Goal: Task Accomplishment & Management: Manage account settings

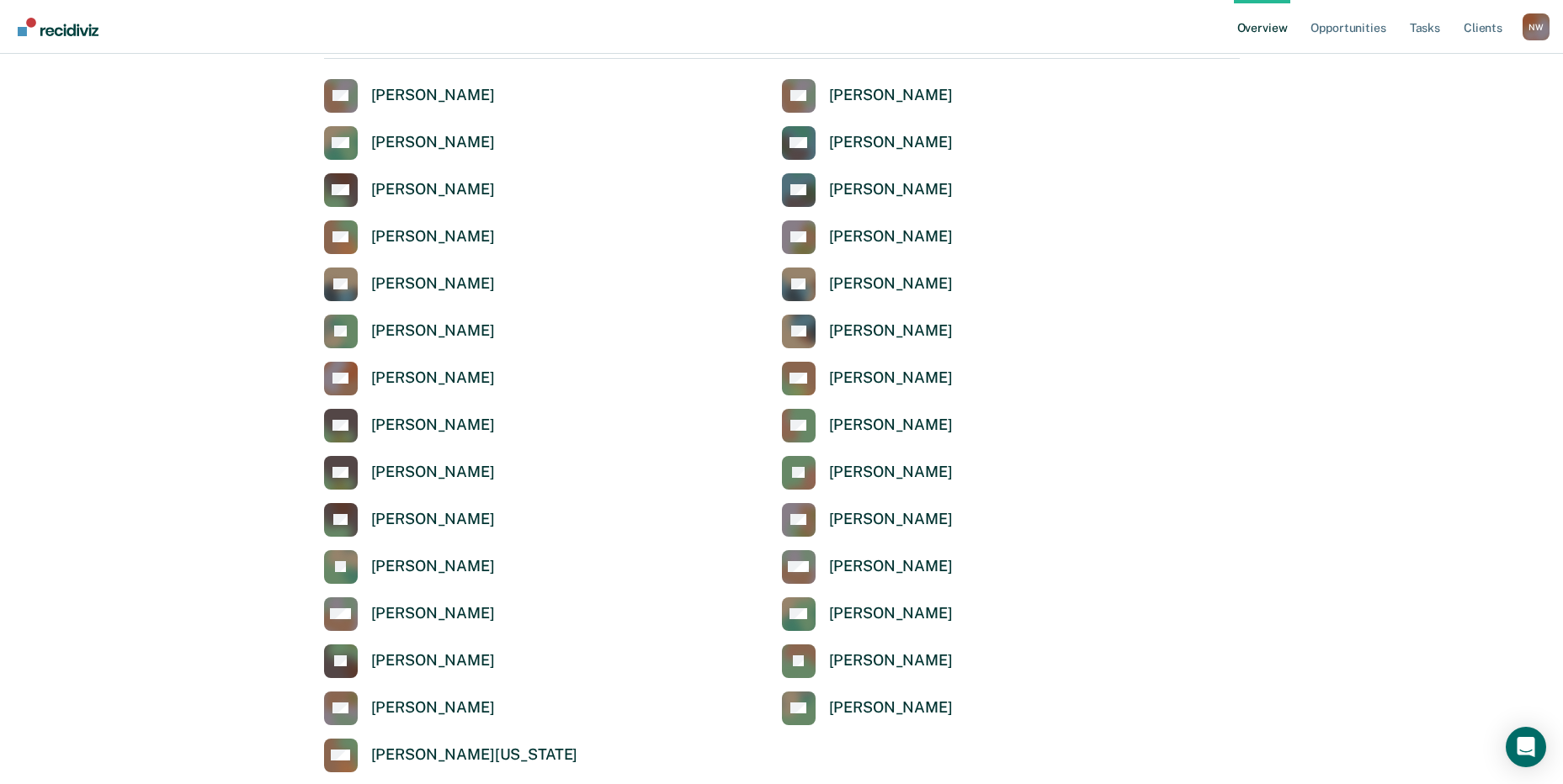
scroll to position [5525, 0]
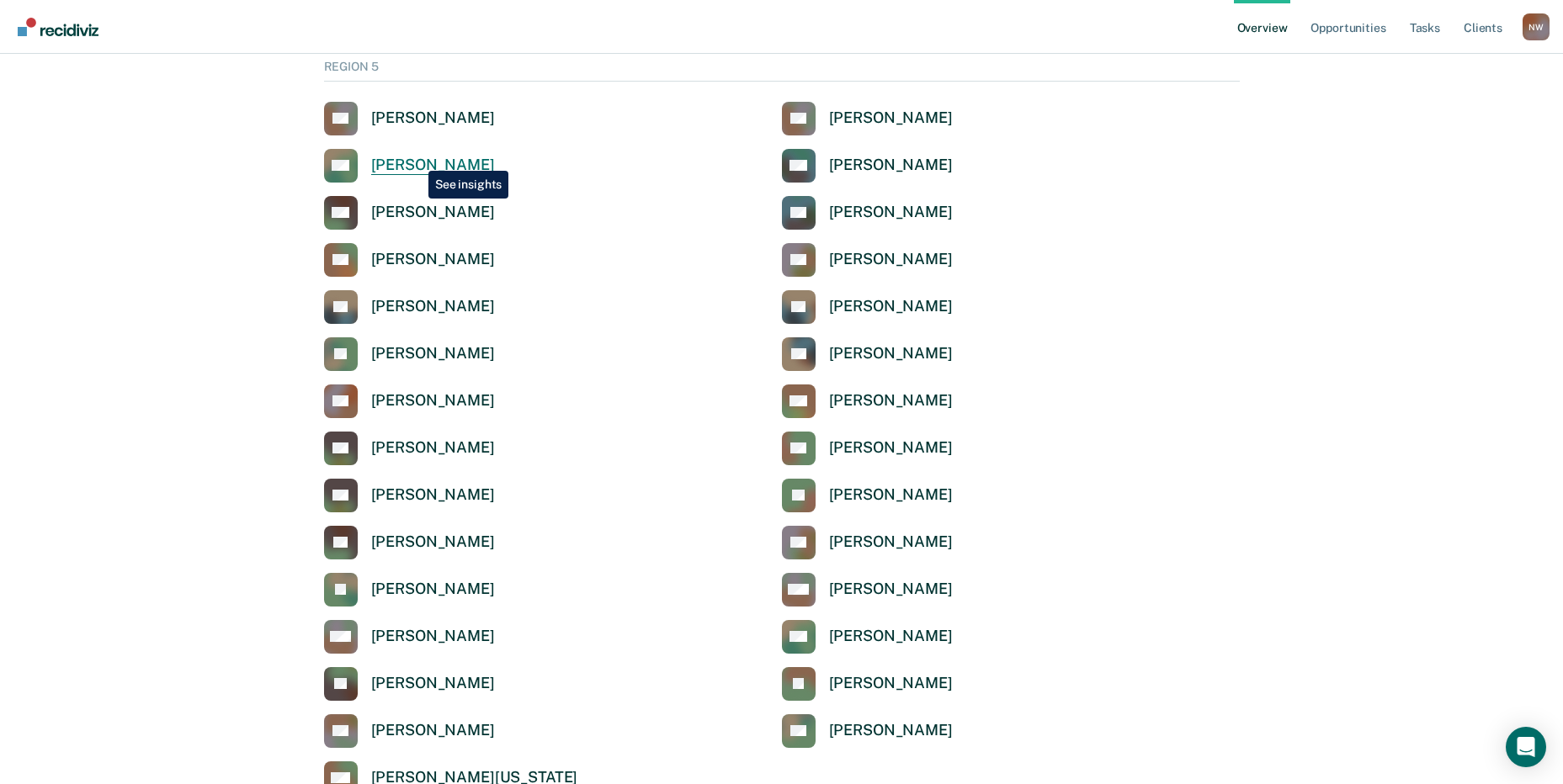
click at [415, 158] on div "[PERSON_NAME]" at bounding box center [433, 166] width 123 height 19
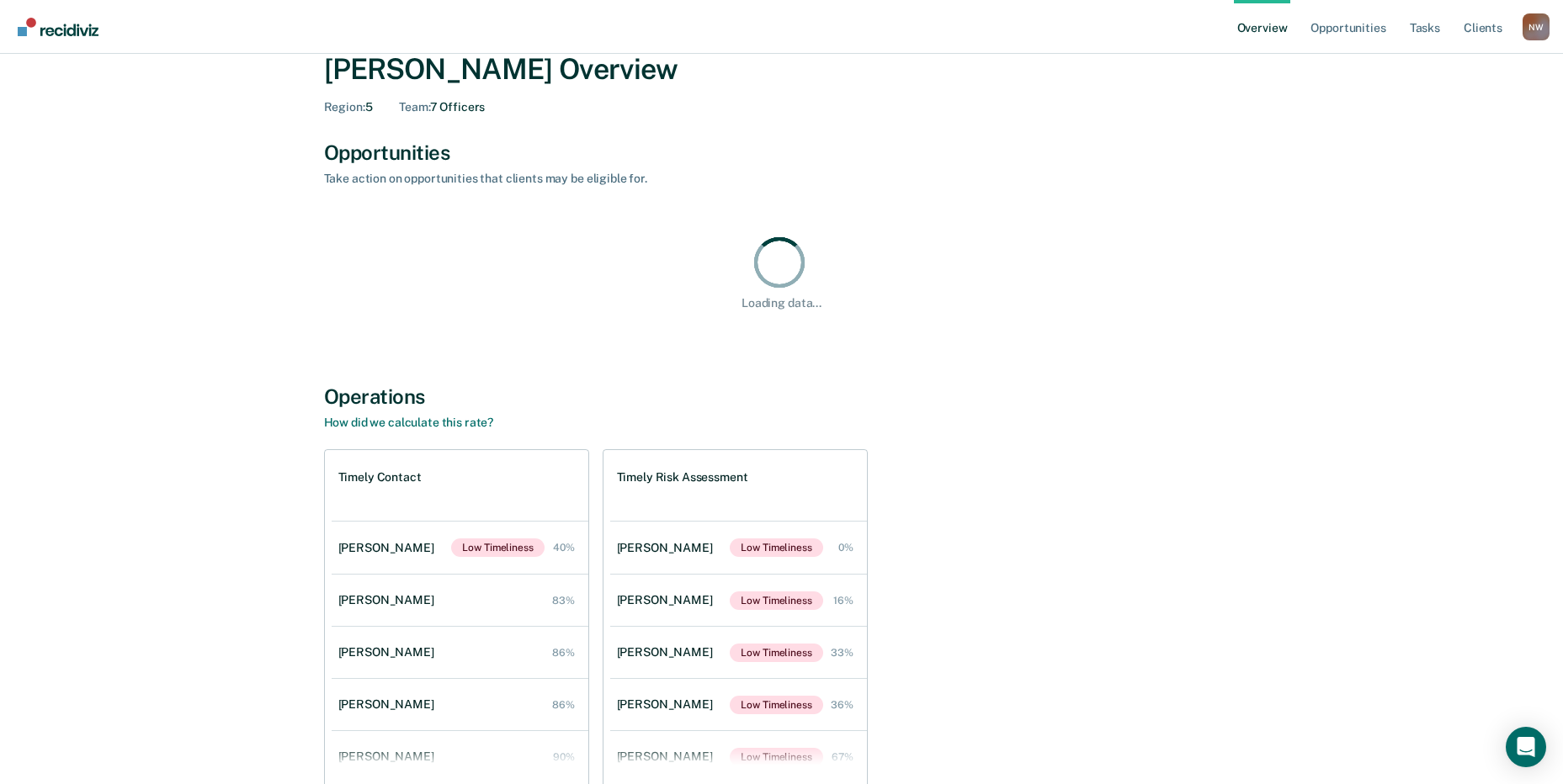
scroll to position [161, 0]
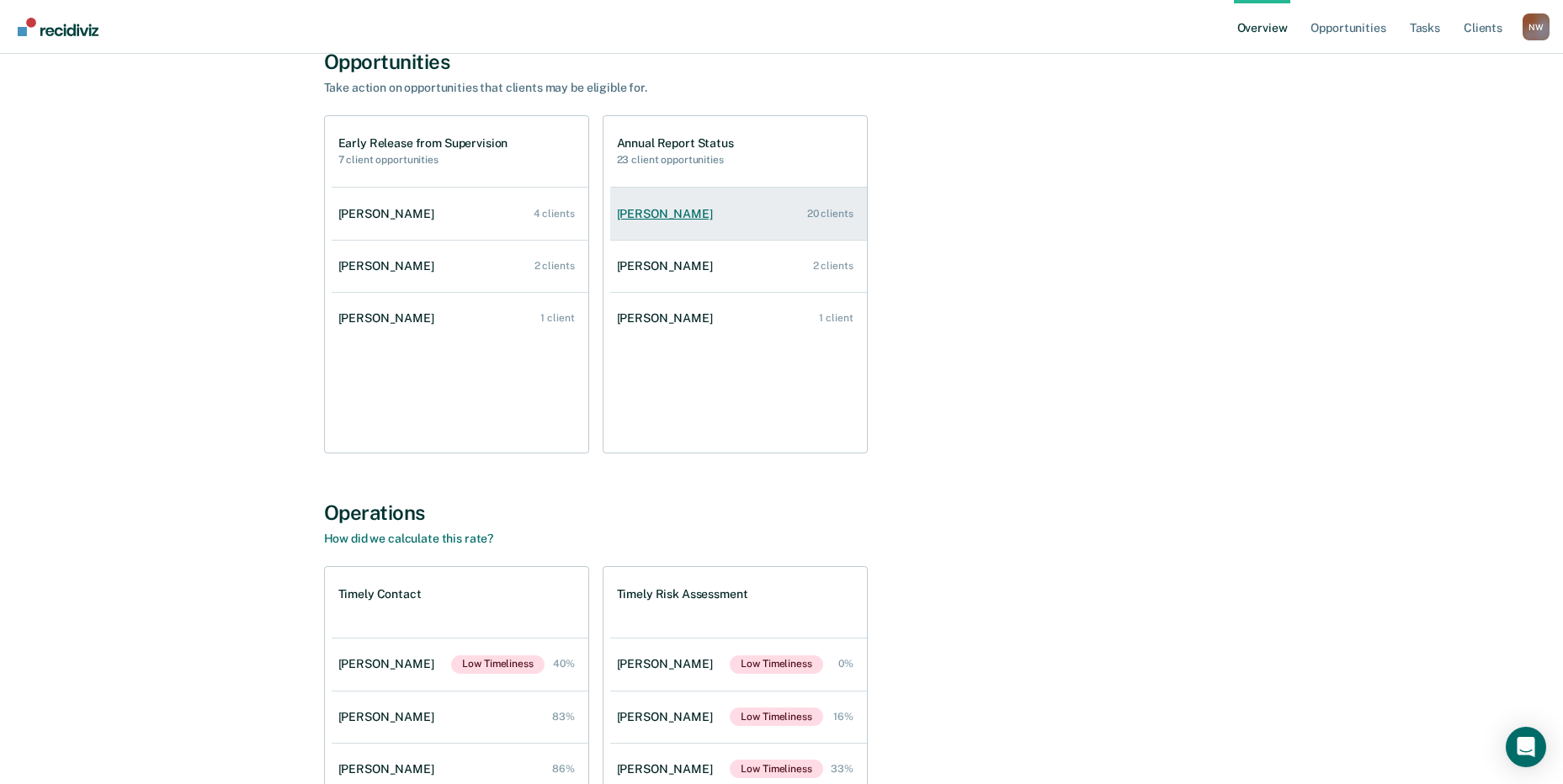
click at [660, 212] on div "[PERSON_NAME]" at bounding box center [668, 214] width 103 height 14
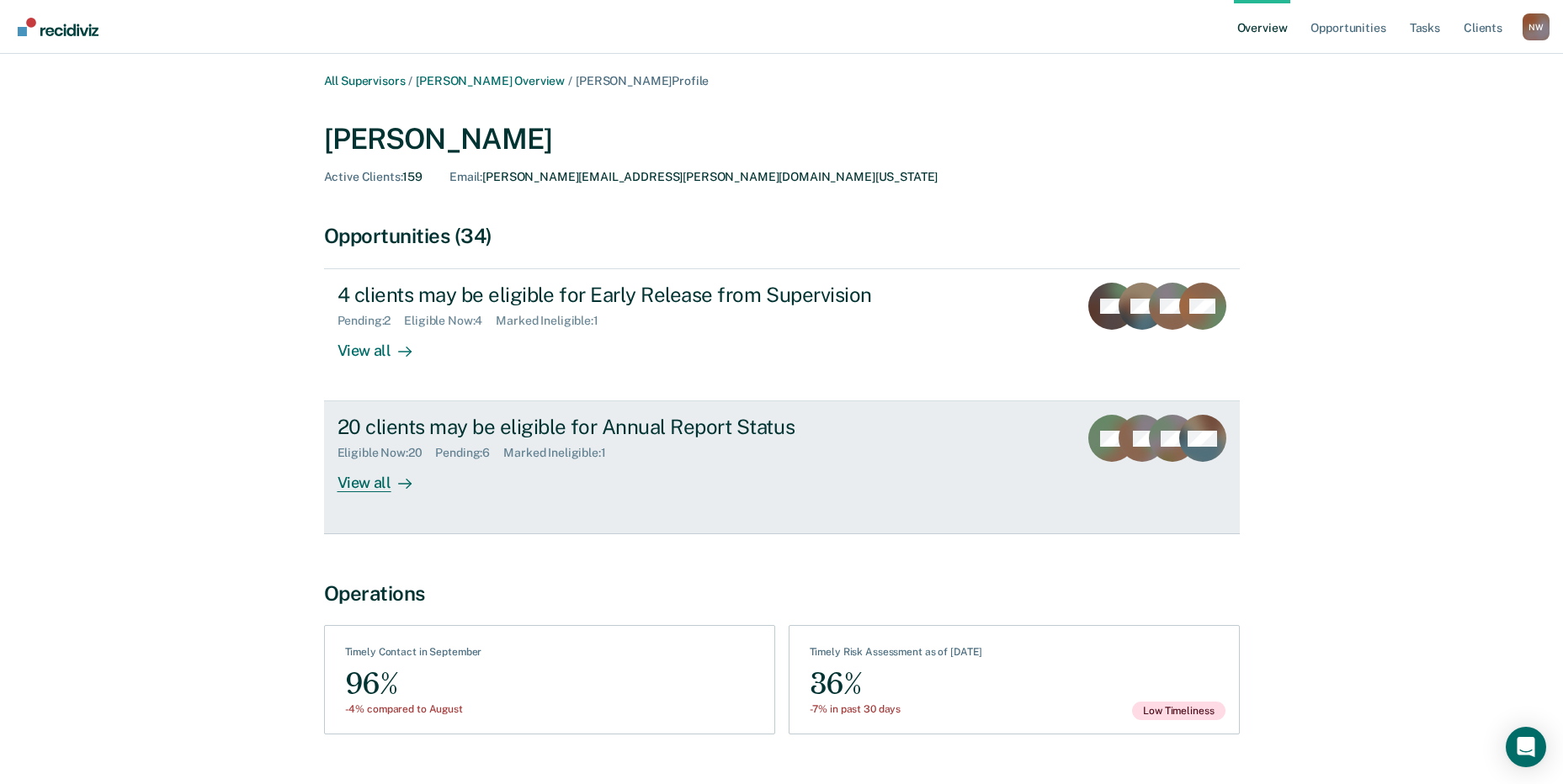
click at [353, 480] on div "View all" at bounding box center [384, 477] width 94 height 33
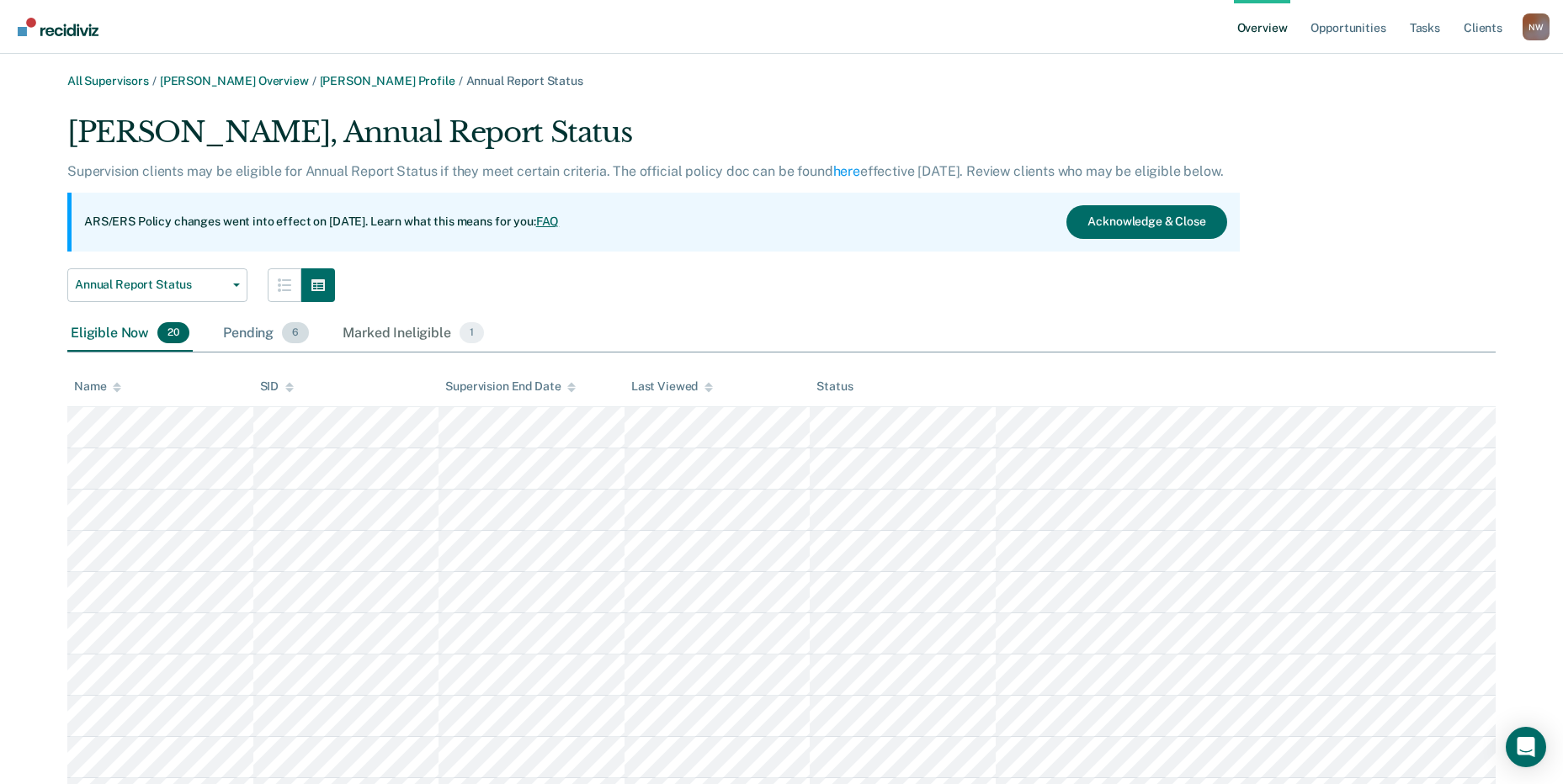
click at [252, 337] on div "Pending 6" at bounding box center [266, 333] width 93 height 37
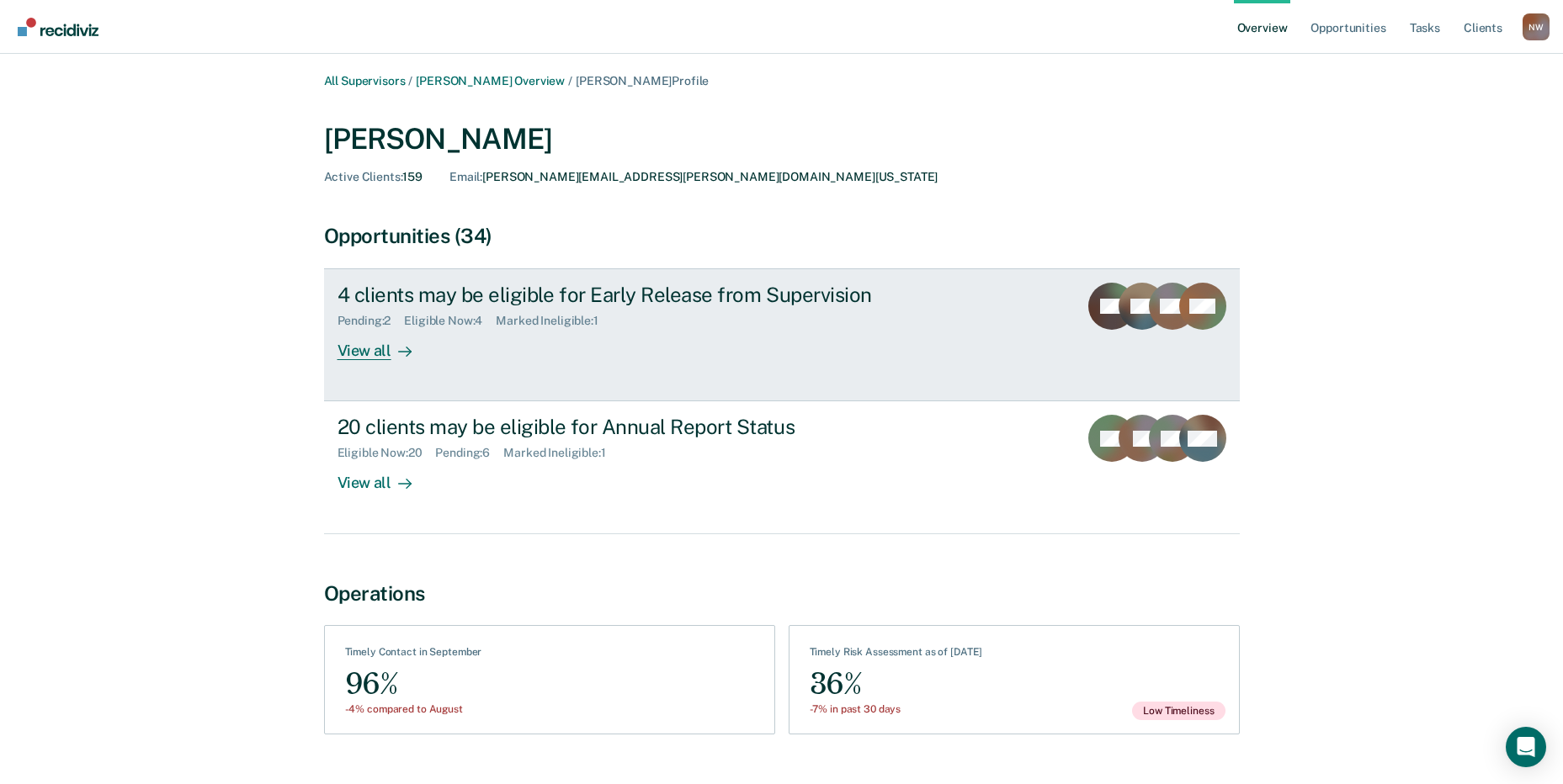
click at [363, 349] on div "View all" at bounding box center [384, 345] width 94 height 33
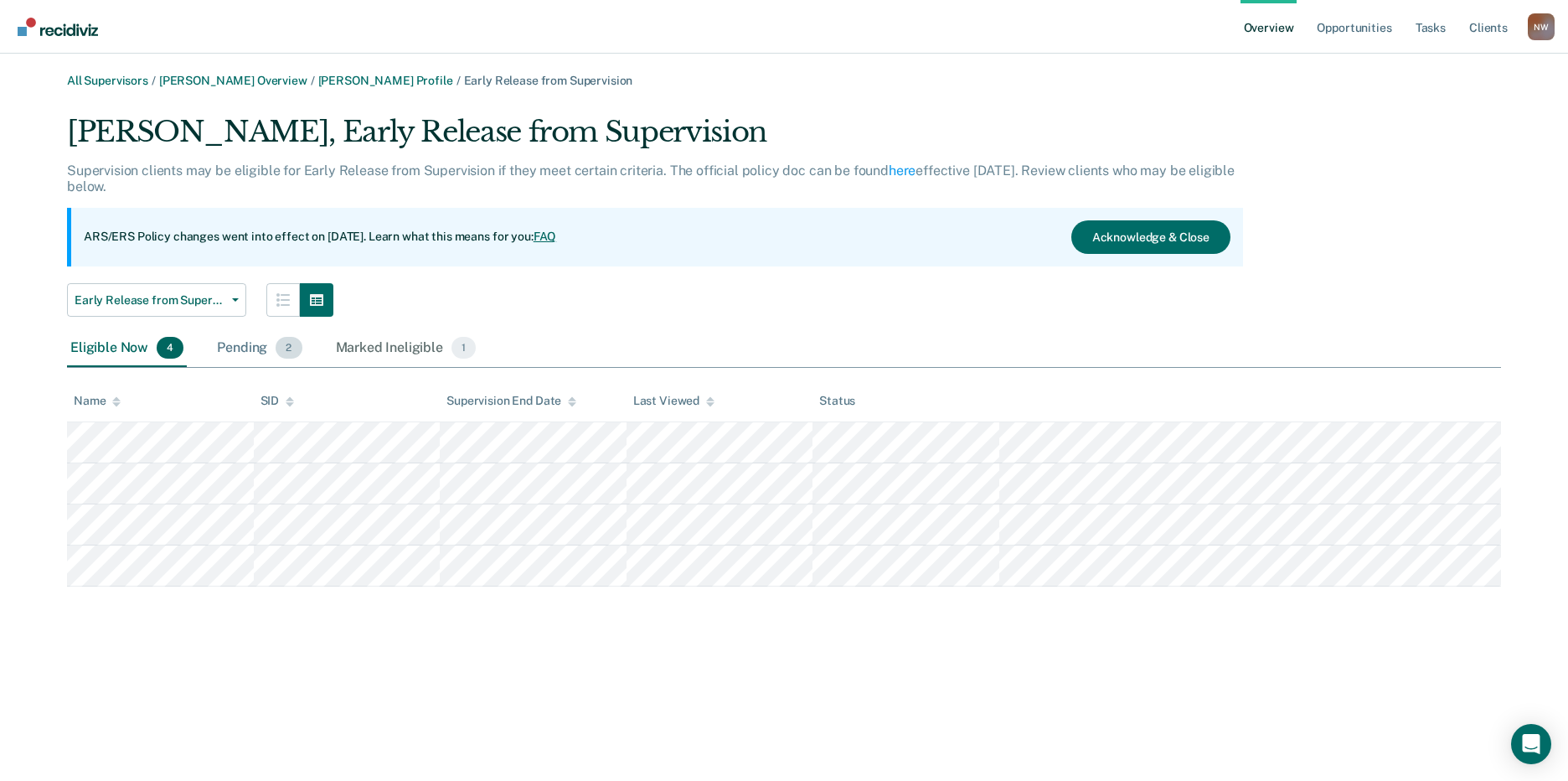
click at [228, 344] on div "Pending 2" at bounding box center [259, 348] width 91 height 36
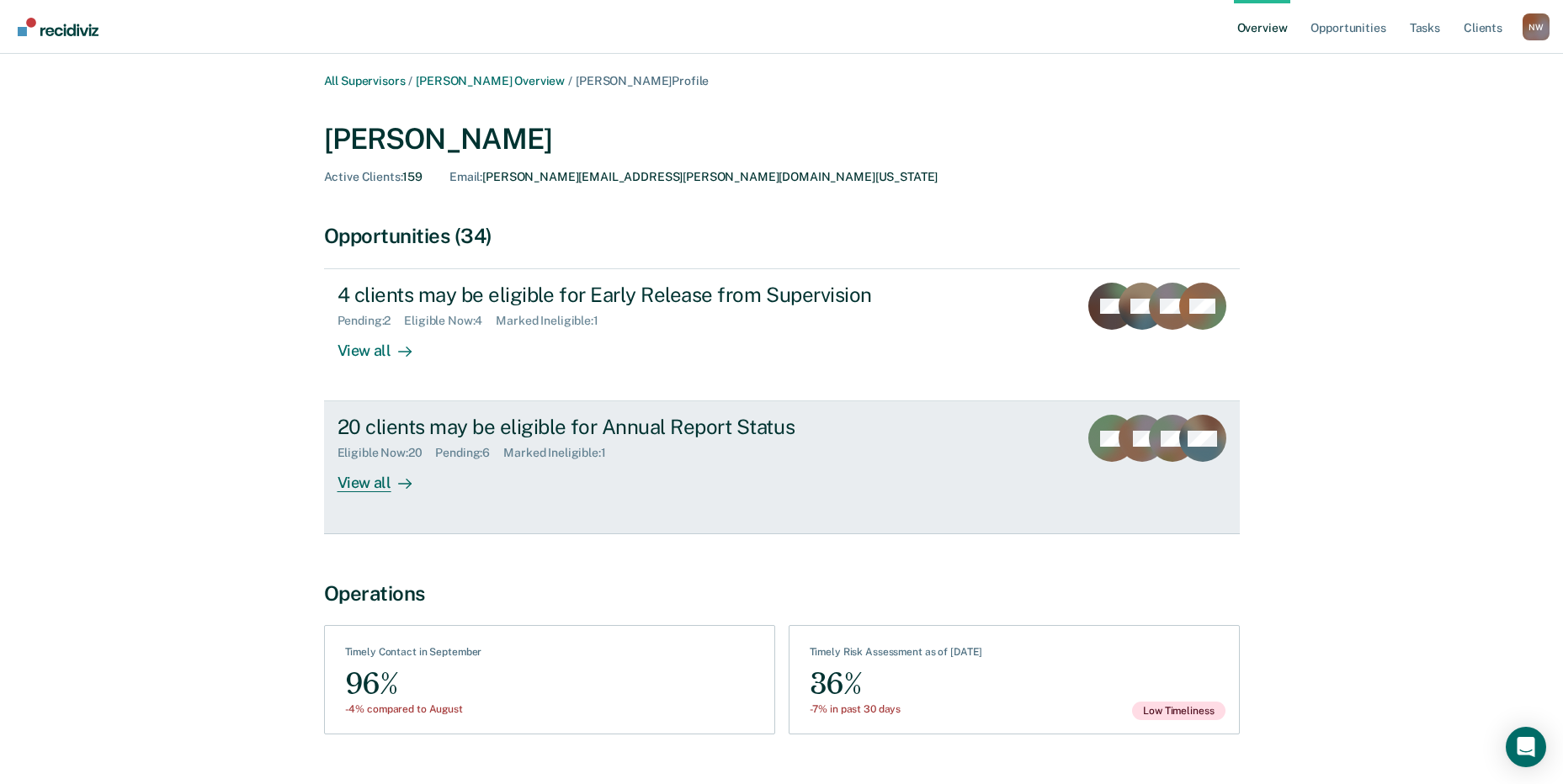
click at [375, 484] on div "View all" at bounding box center [384, 477] width 94 height 33
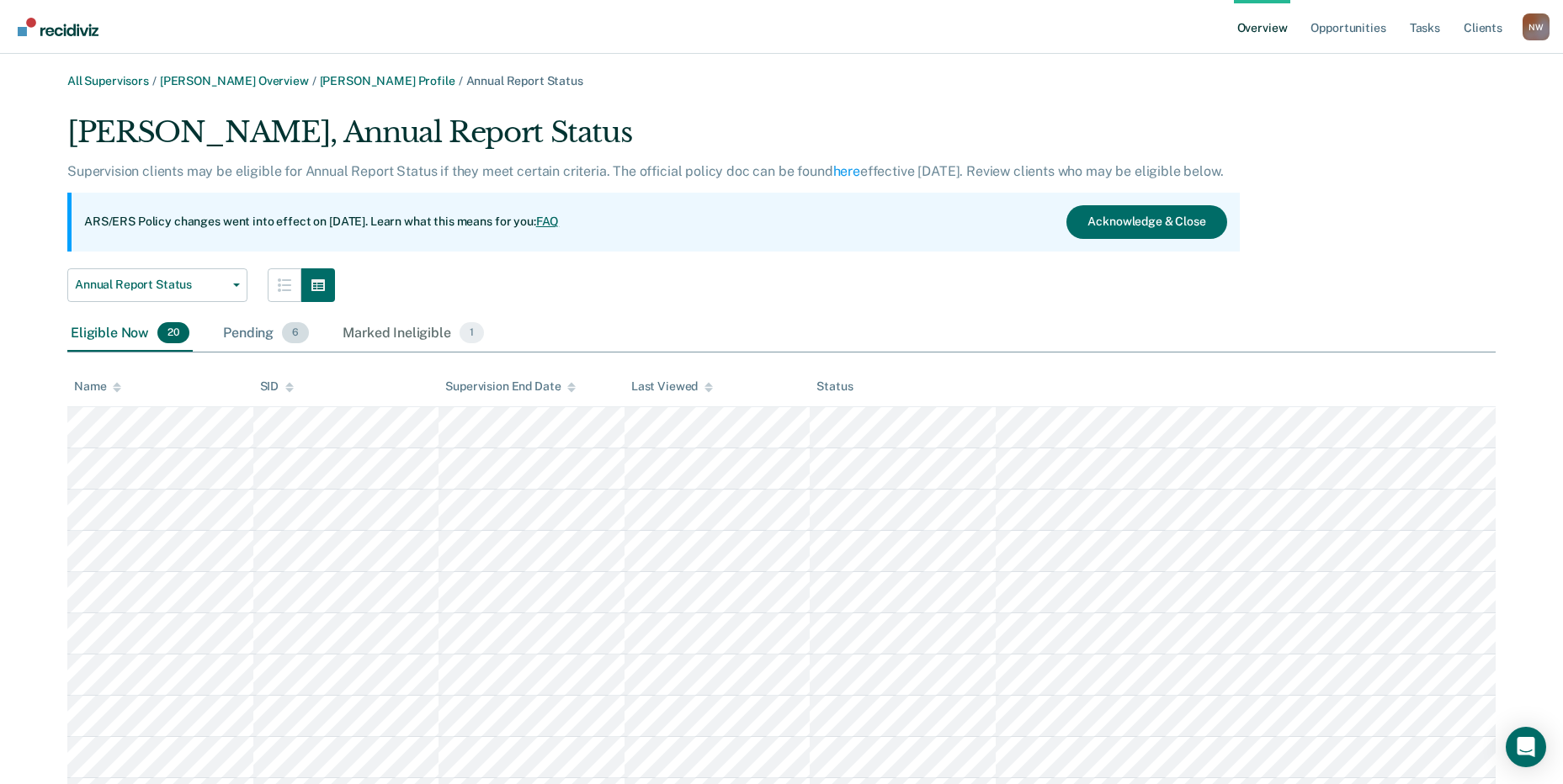
click at [258, 335] on div "Pending 6" at bounding box center [266, 333] width 93 height 37
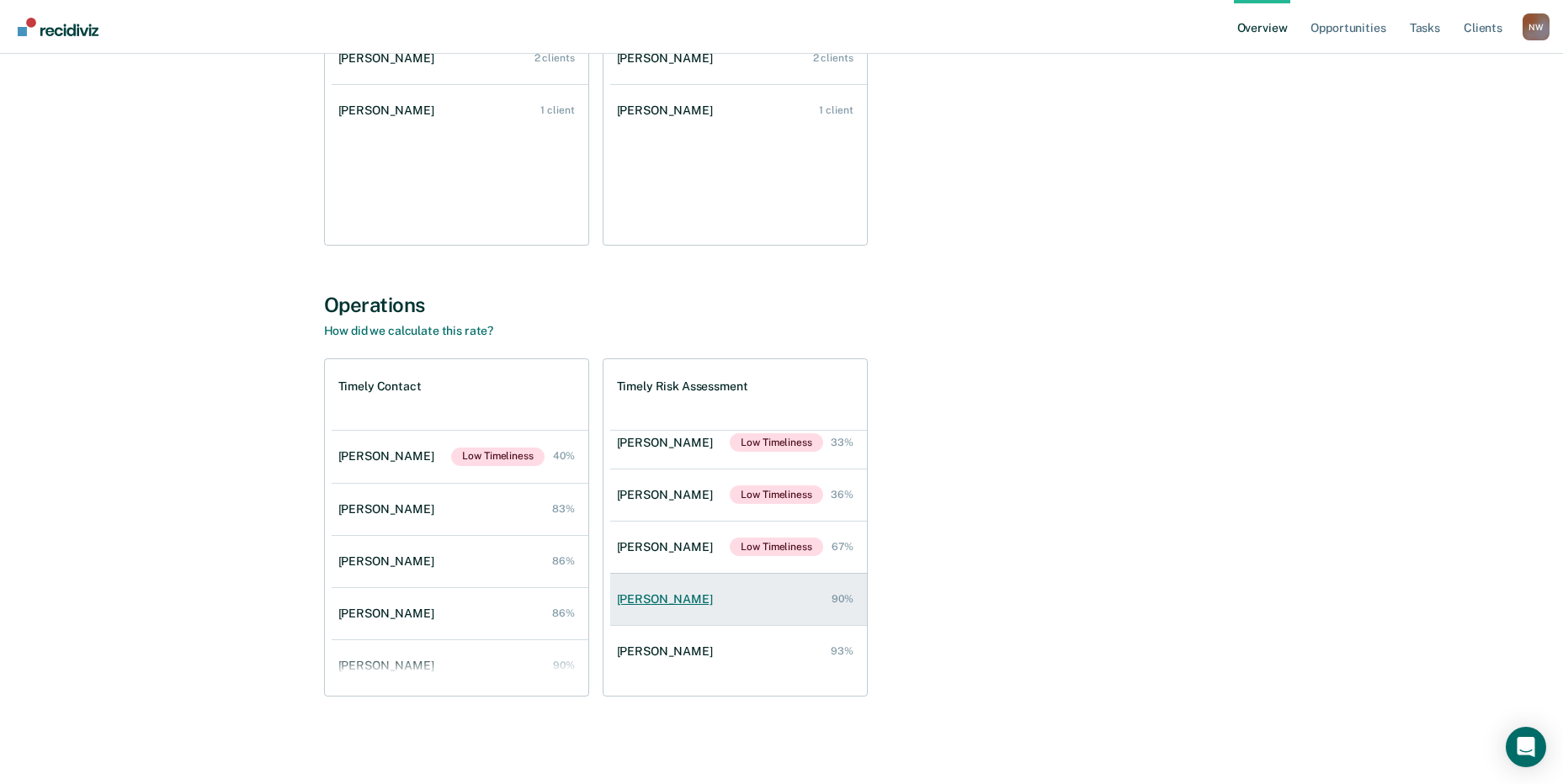
scroll to position [120, 0]
click at [657, 598] on div "[PERSON_NAME]" at bounding box center [668, 597] width 103 height 14
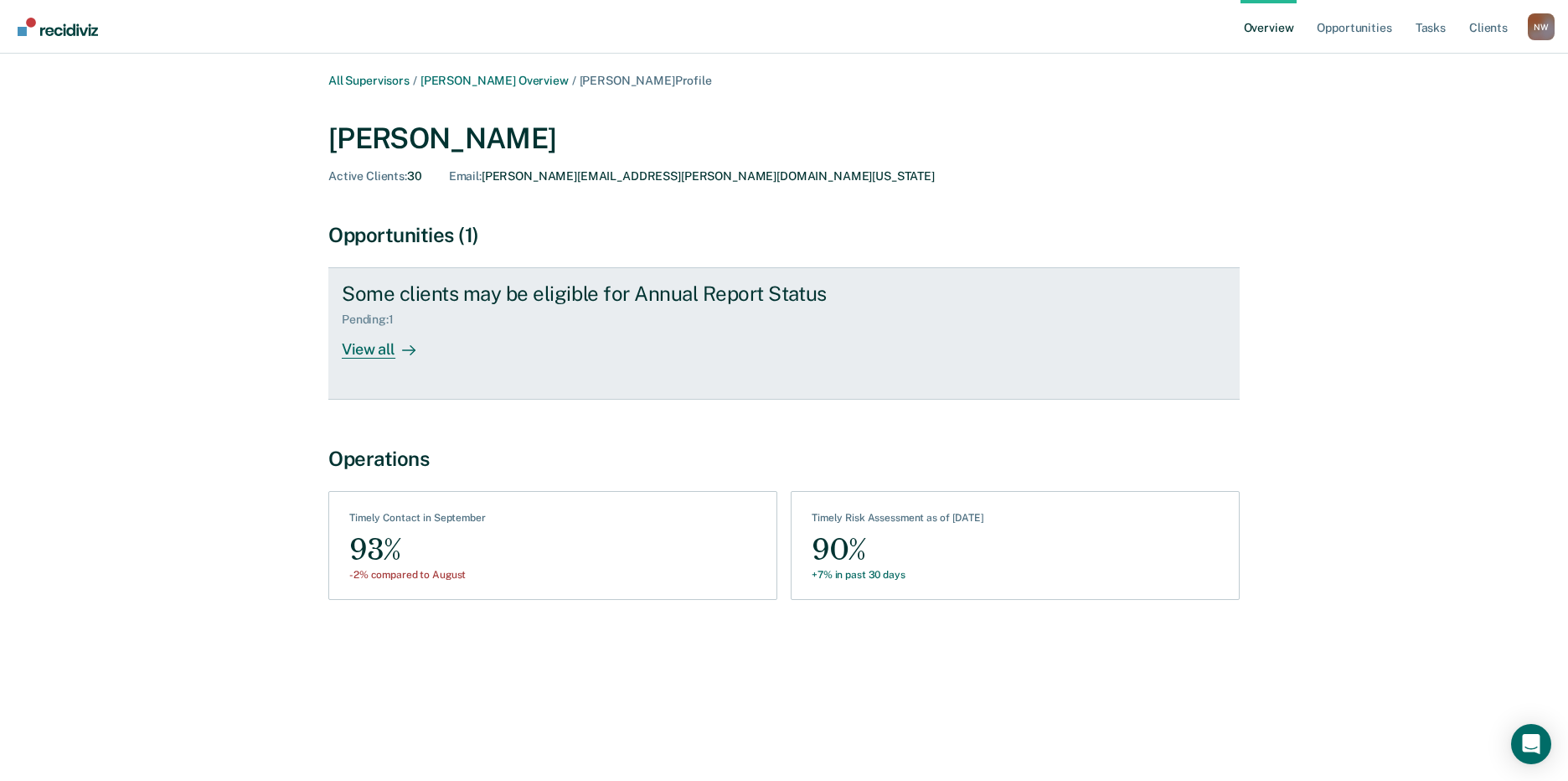
click at [373, 350] on div "View all" at bounding box center [388, 343] width 94 height 33
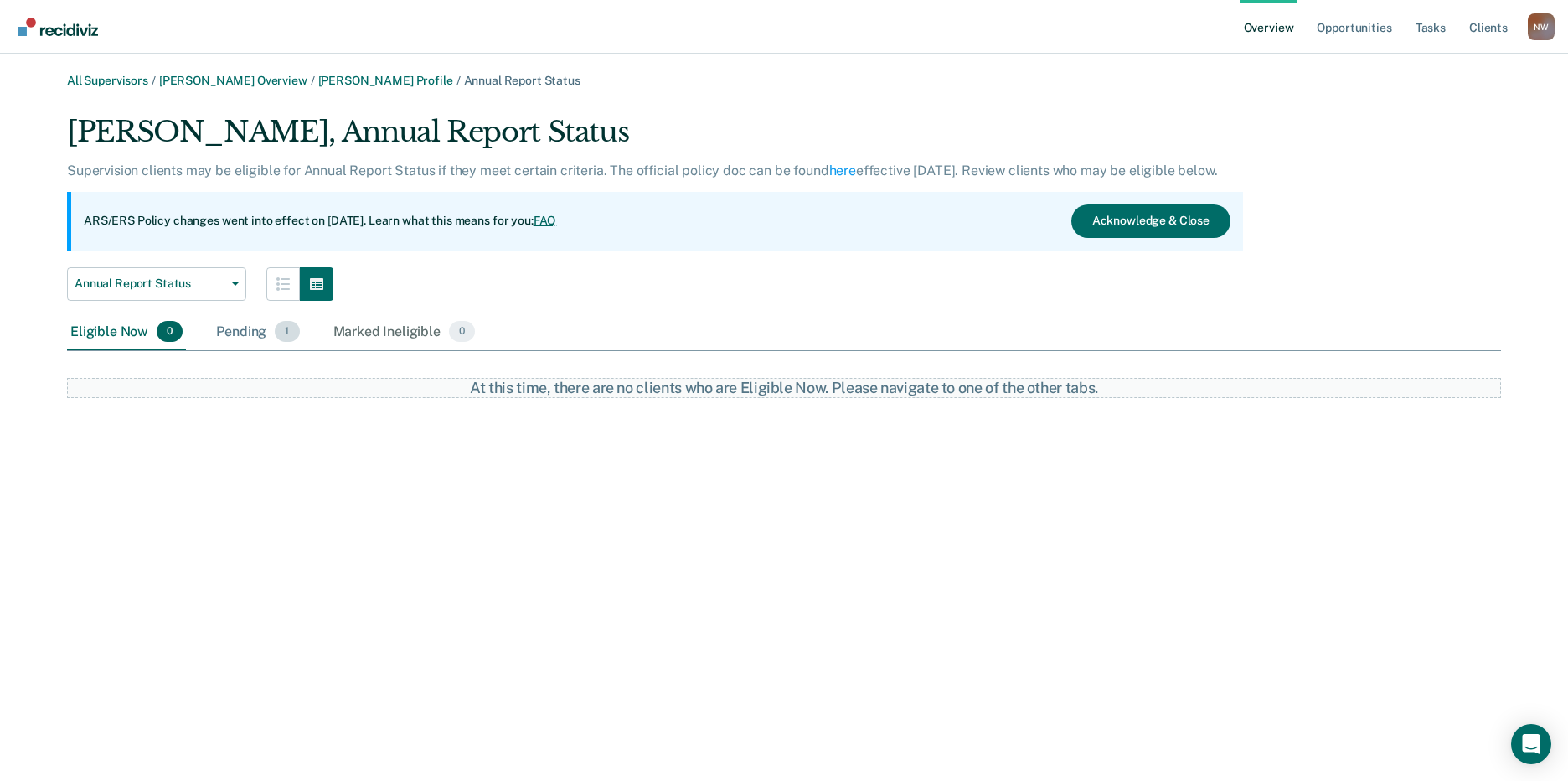
click at [242, 330] on div "Pending 1" at bounding box center [257, 332] width 89 height 36
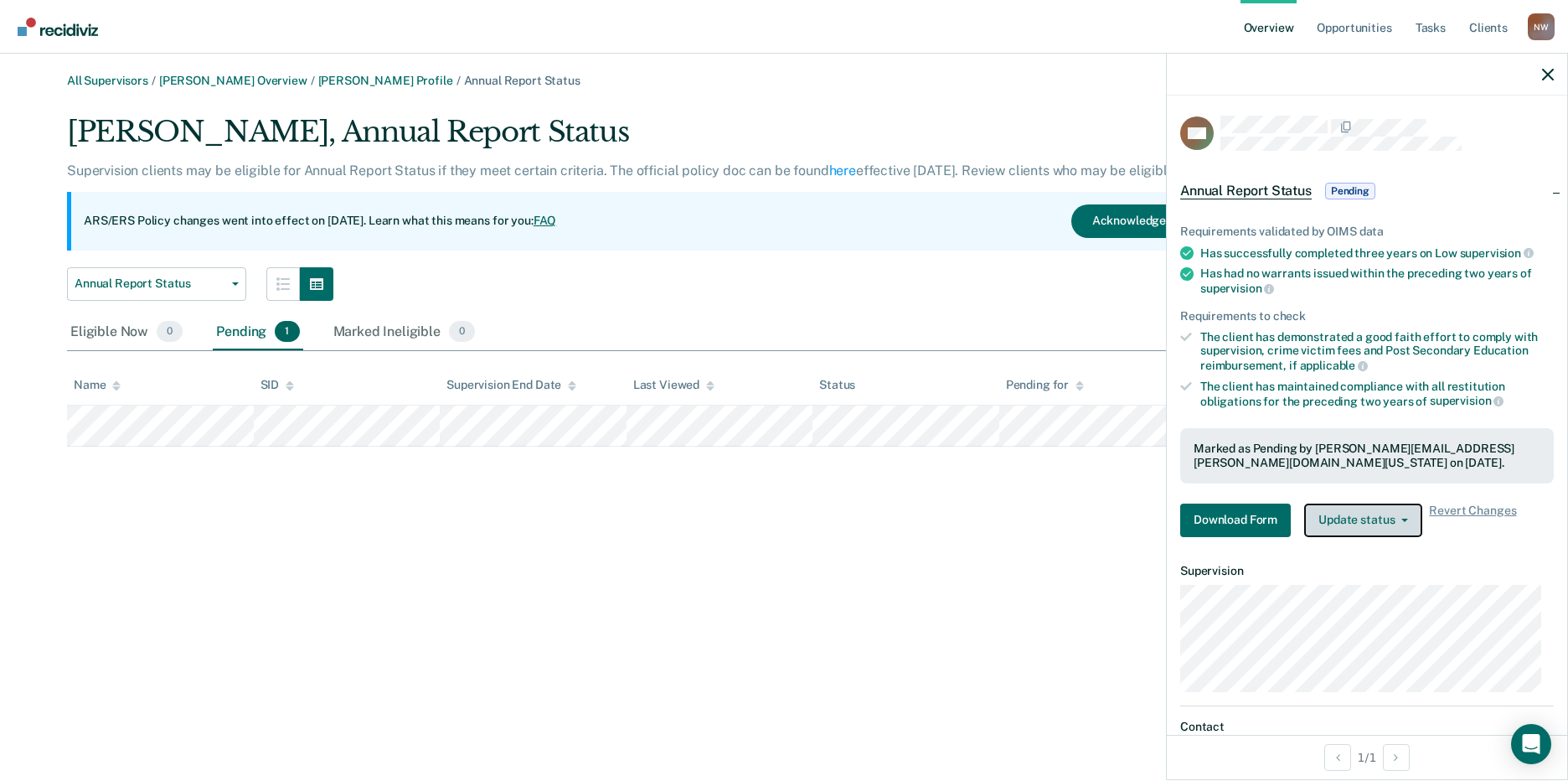
click at [1376, 532] on button "Update status" at bounding box center [1363, 520] width 118 height 34
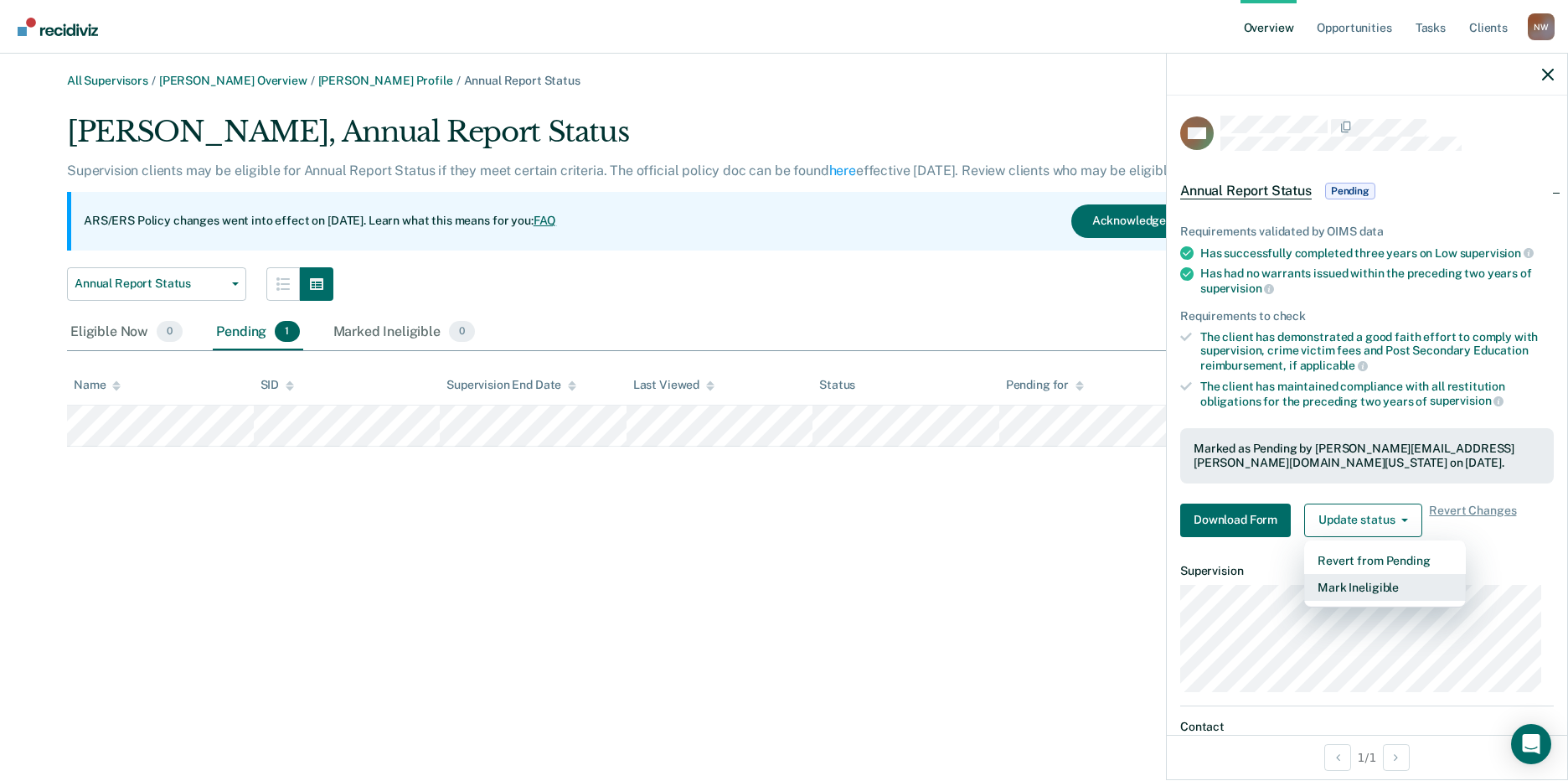
click at [1365, 580] on button "Mark Ineligible" at bounding box center [1385, 587] width 162 height 27
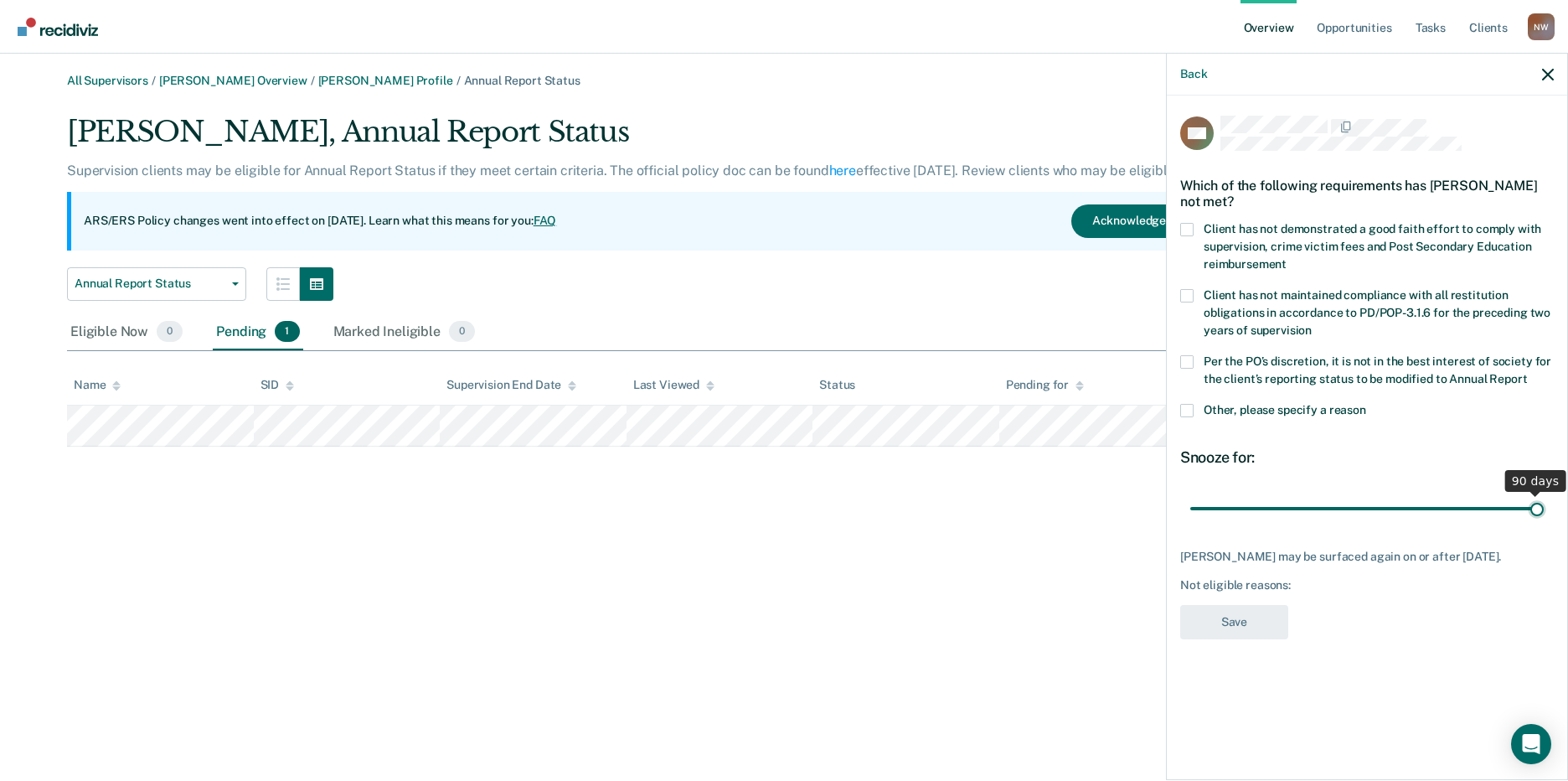
drag, startPoint x: 1309, startPoint y: 506, endPoint x: 1596, endPoint y: 505, distance: 287.0
type input "90"
click at [1543, 505] on input "range" at bounding box center [1367, 508] width 353 height 30
click at [1192, 405] on span at bounding box center [1186, 411] width 13 height 13
click at [1366, 404] on input "Other, please specify a reason" at bounding box center [1366, 404] width 0 height 0
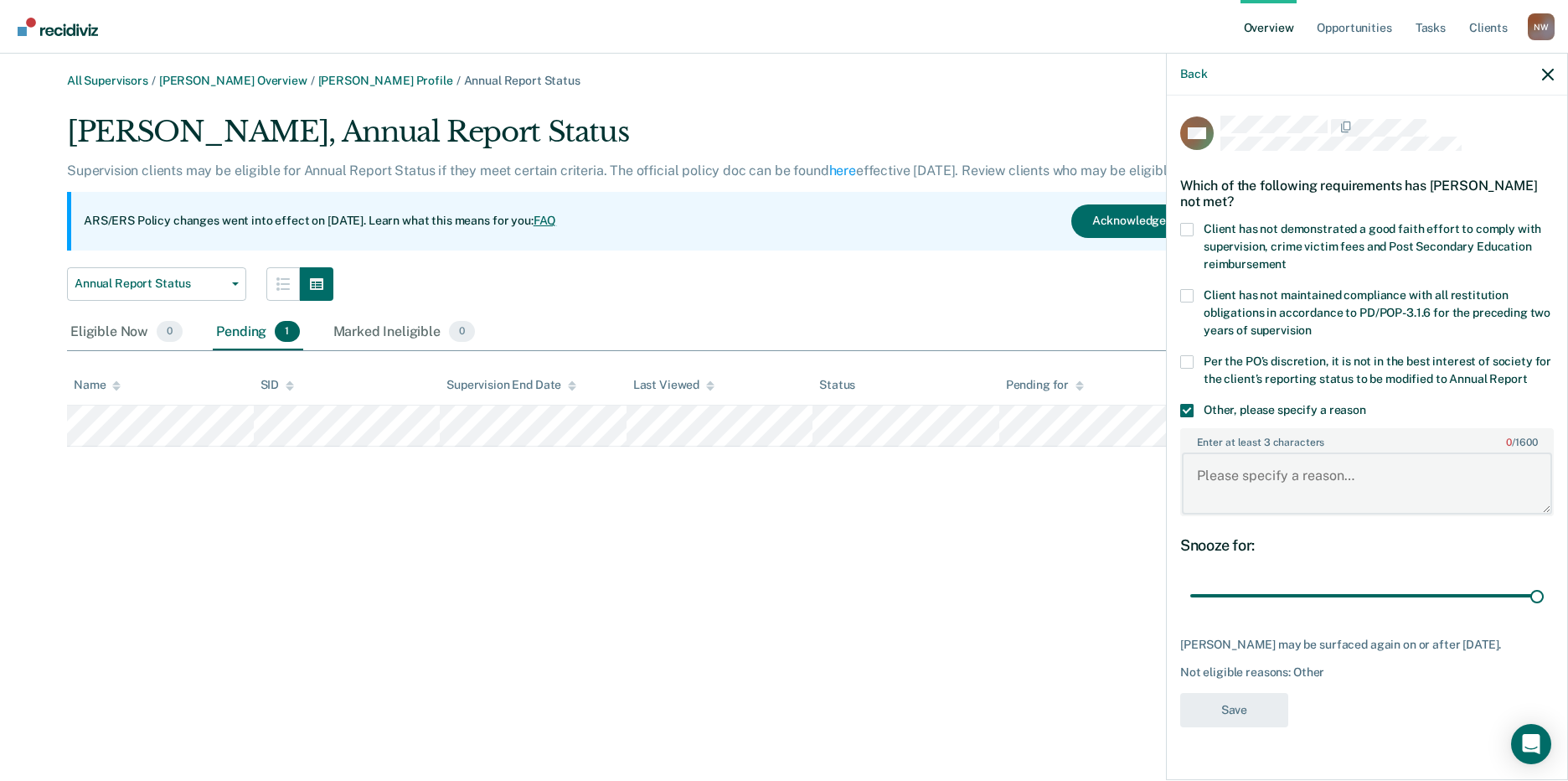
click at [1250, 491] on textarea "Enter at least 3 characters 0 / 1600" at bounding box center [1367, 484] width 370 height 62
paste textarea "It is not in the best interest of society to place the client on annual report."
type textarea "It is not in the best interest of society to place the client on annual report."
click at [1244, 701] on button "Save" at bounding box center [1233, 710] width 108 height 35
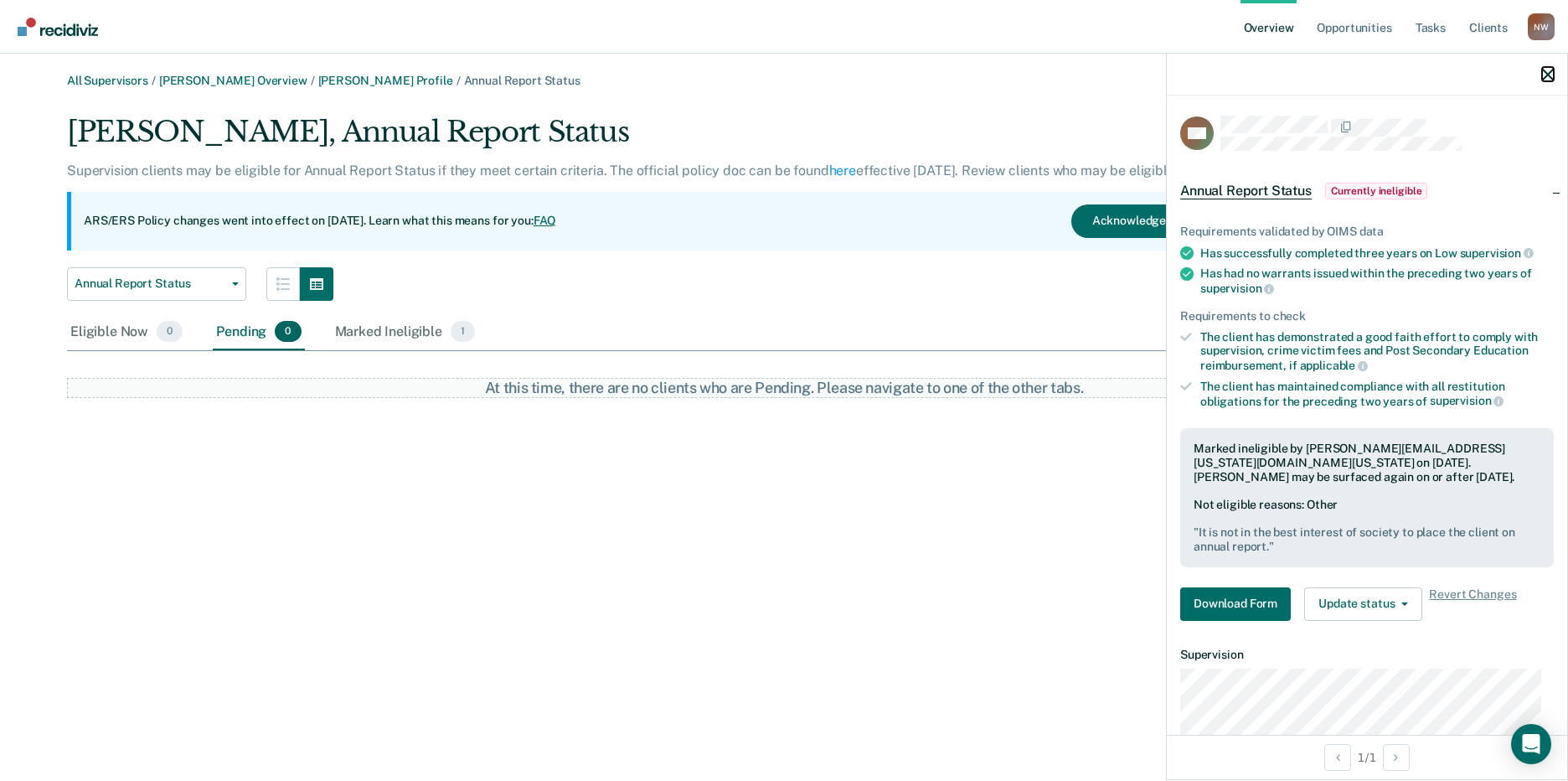
click at [1549, 69] on icon "button" at bounding box center [1548, 75] width 12 height 12
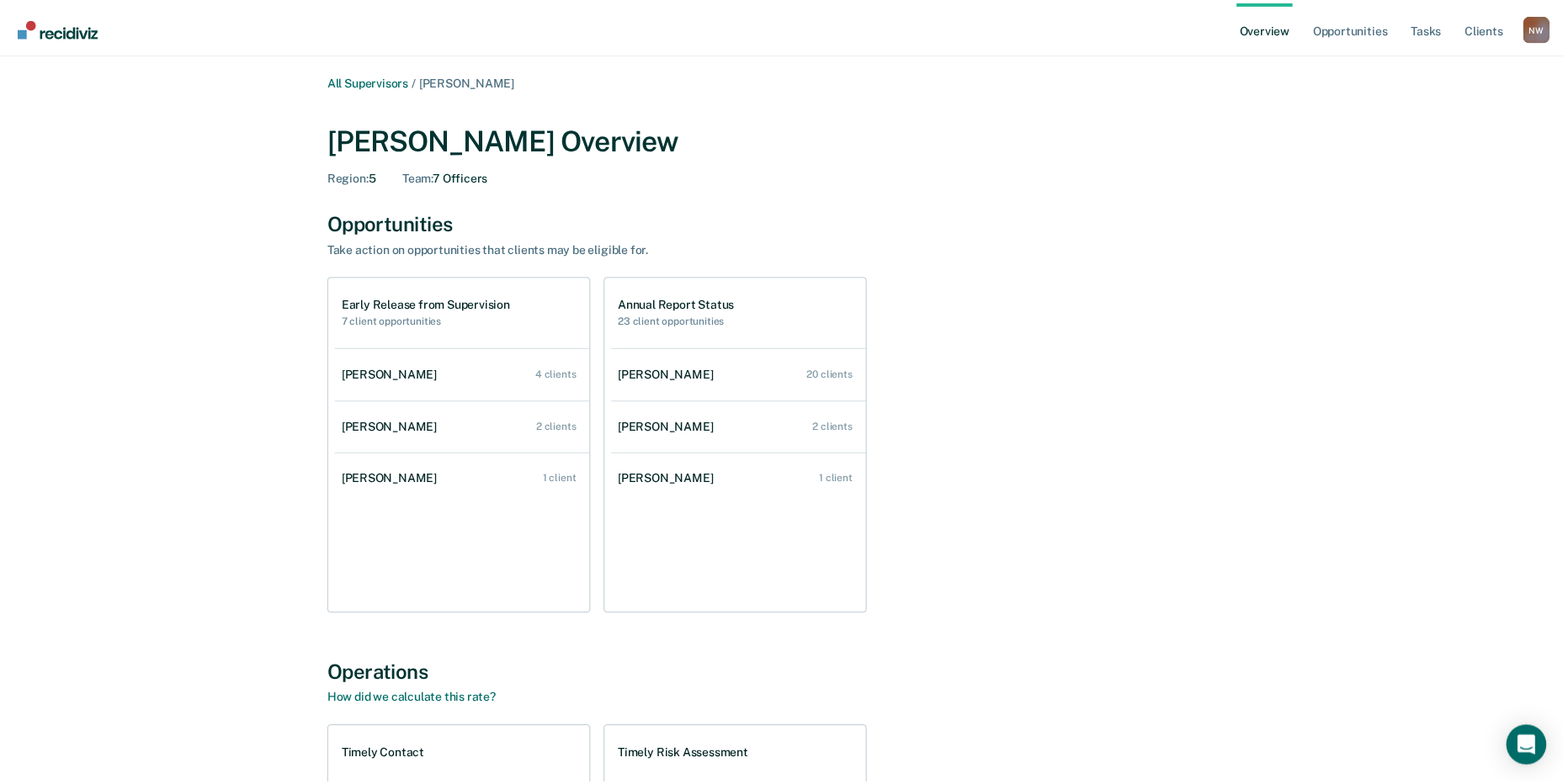
scroll to position [368, 0]
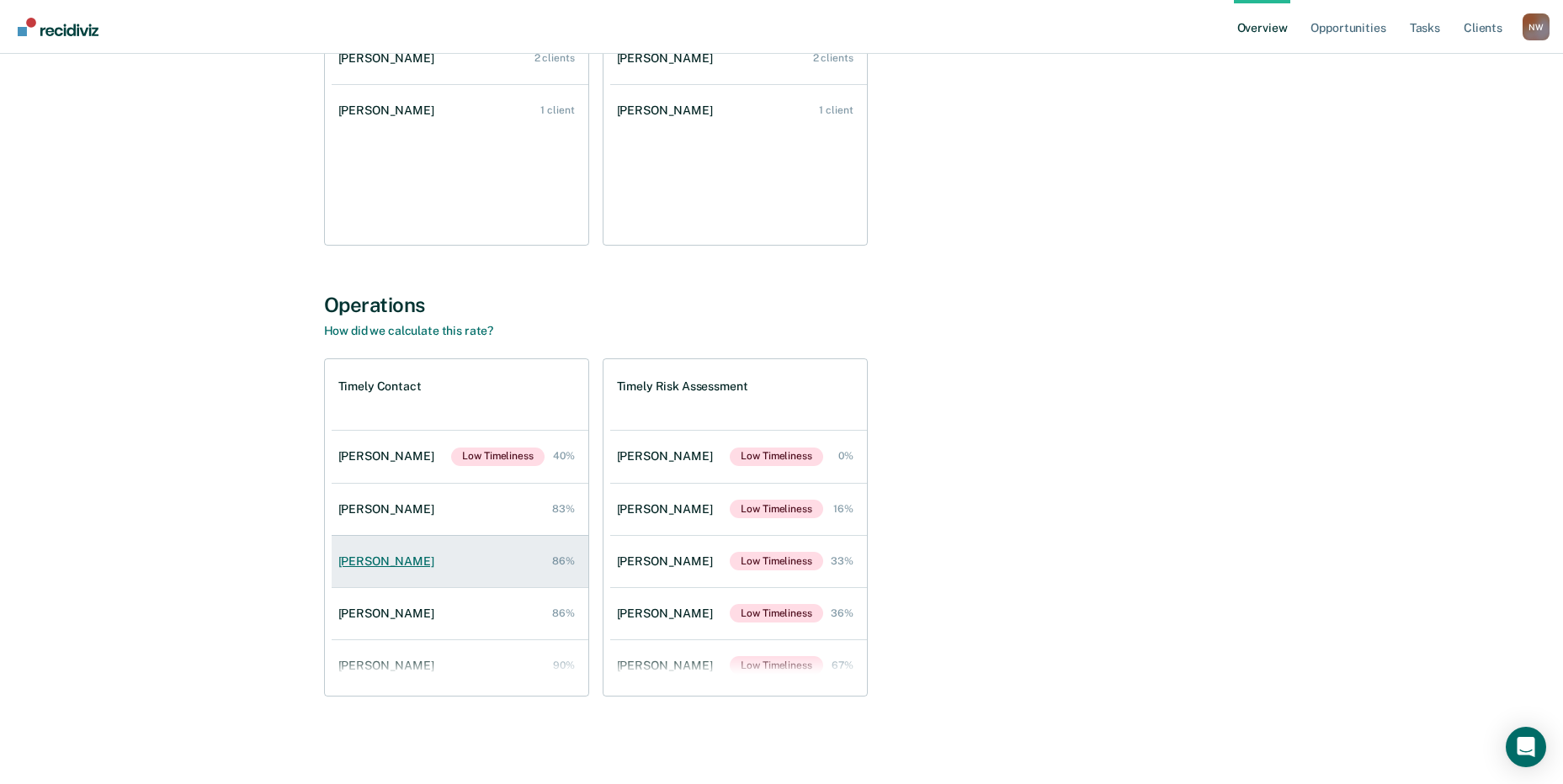
click at [381, 559] on div "[PERSON_NAME]" at bounding box center [389, 561] width 103 height 14
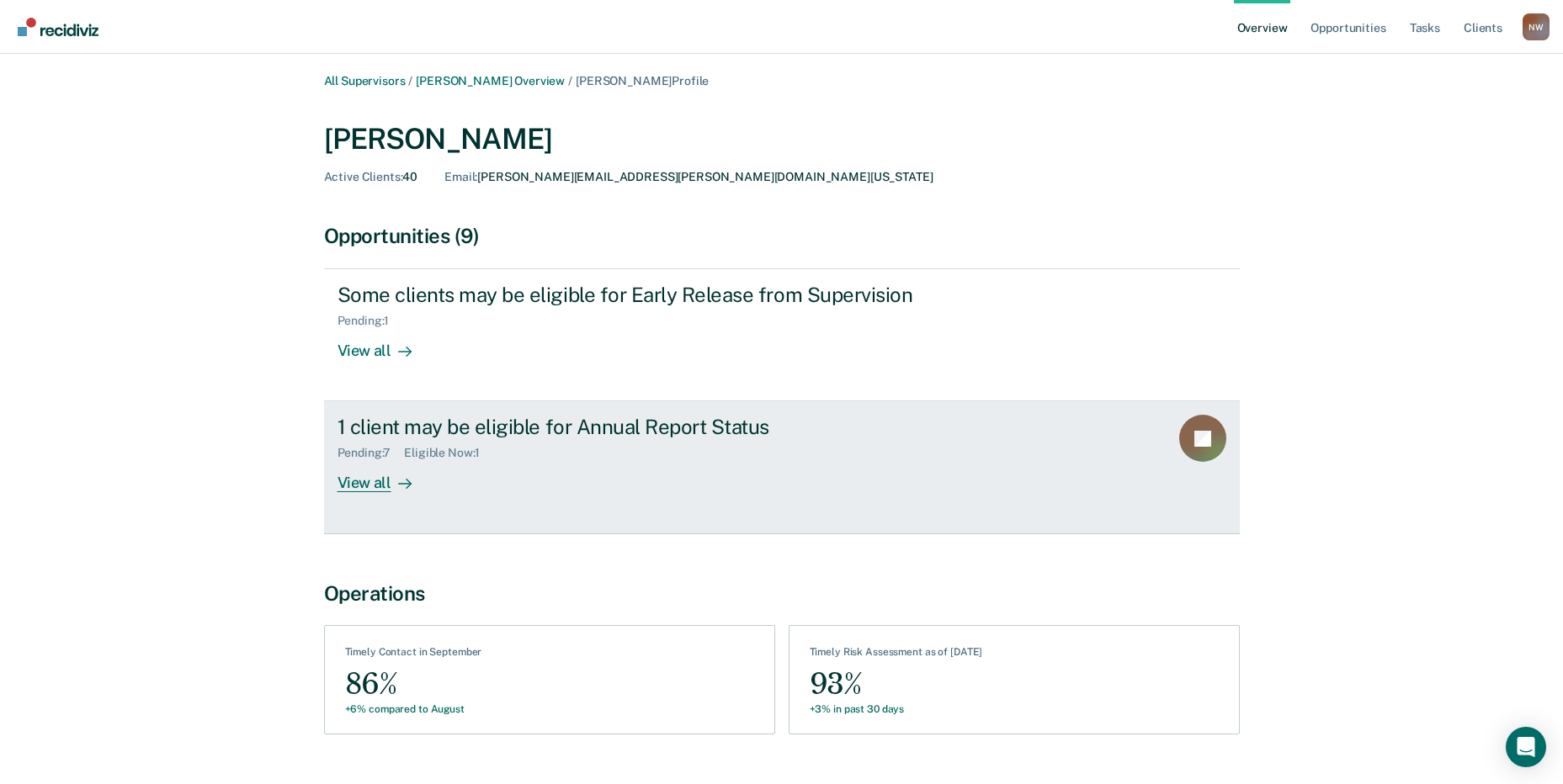
click at [369, 486] on div "View all" at bounding box center [384, 477] width 94 height 33
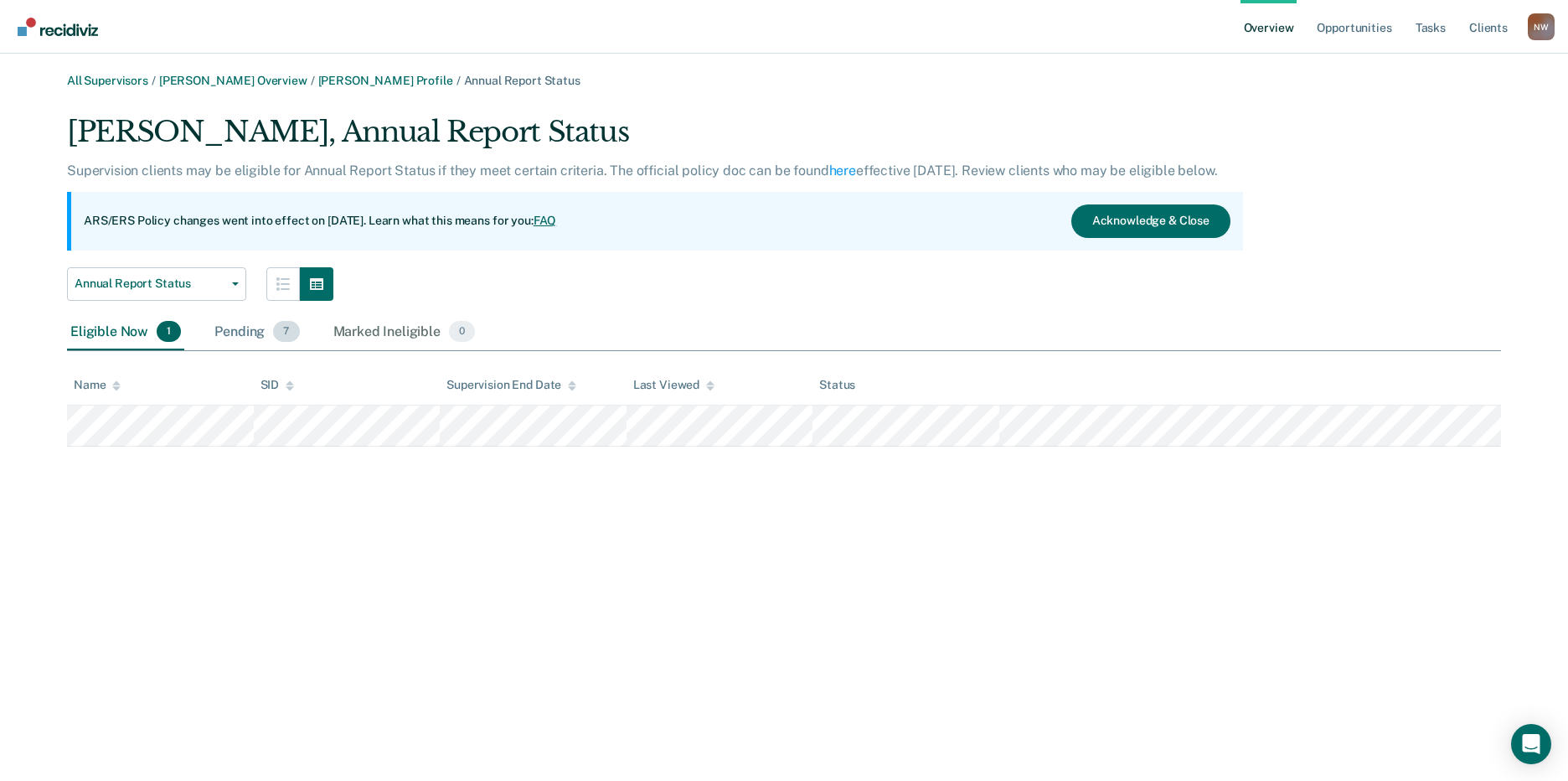
click at [245, 335] on div "Pending 7" at bounding box center [256, 332] width 91 height 36
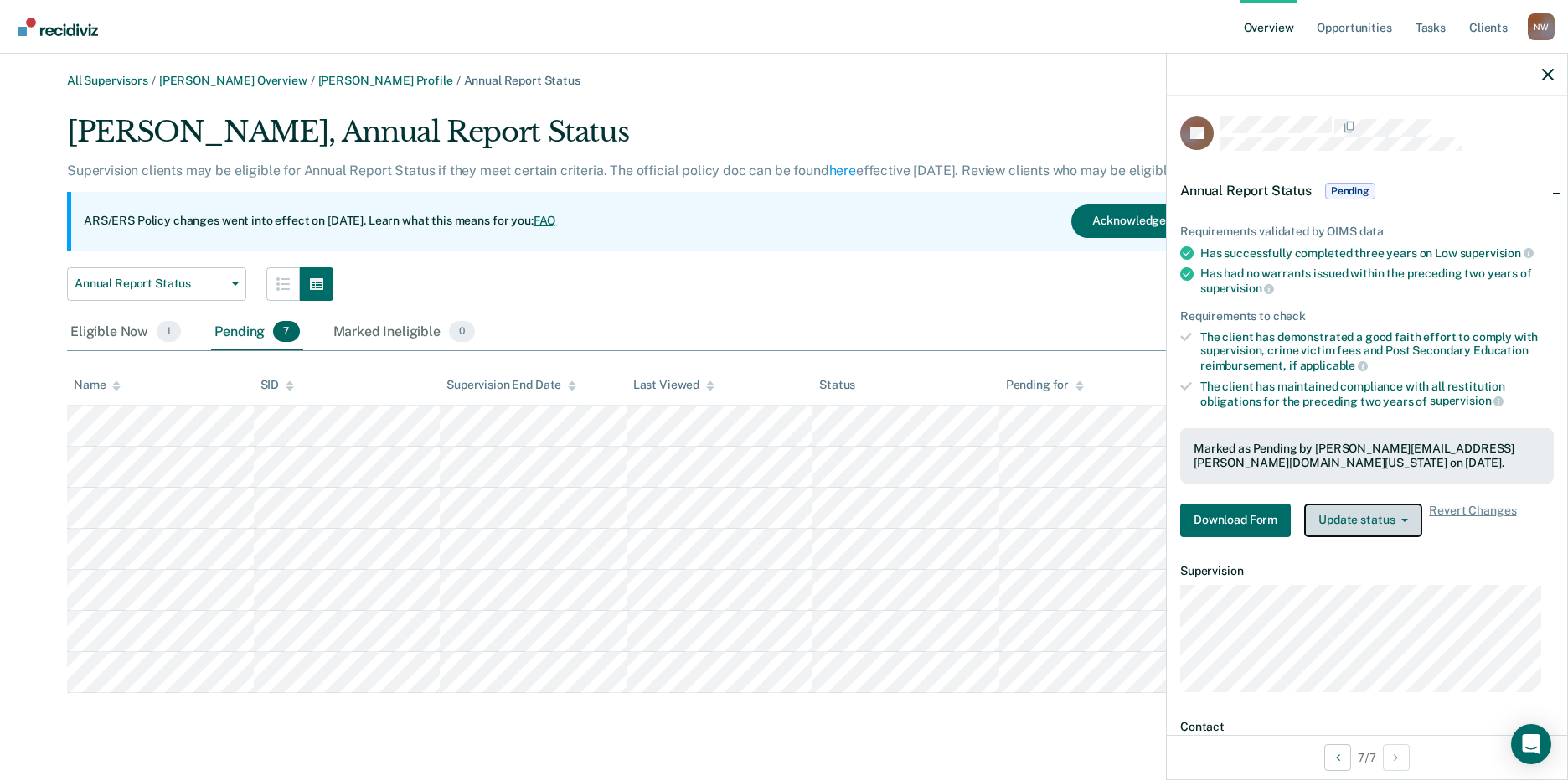
click at [1374, 512] on button "Update status" at bounding box center [1363, 520] width 118 height 34
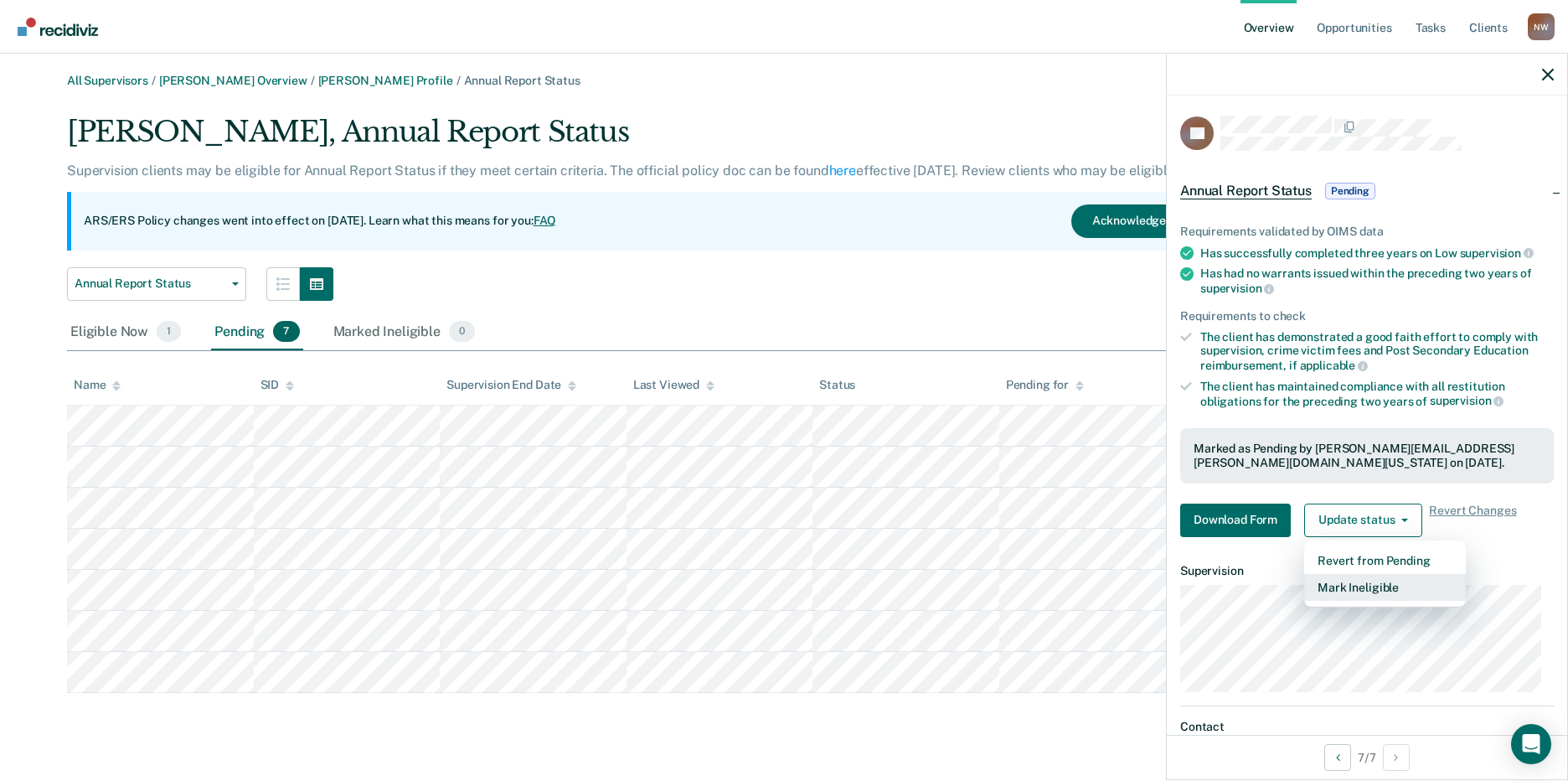
click at [1345, 588] on button "Mark Ineligible" at bounding box center [1385, 587] width 162 height 27
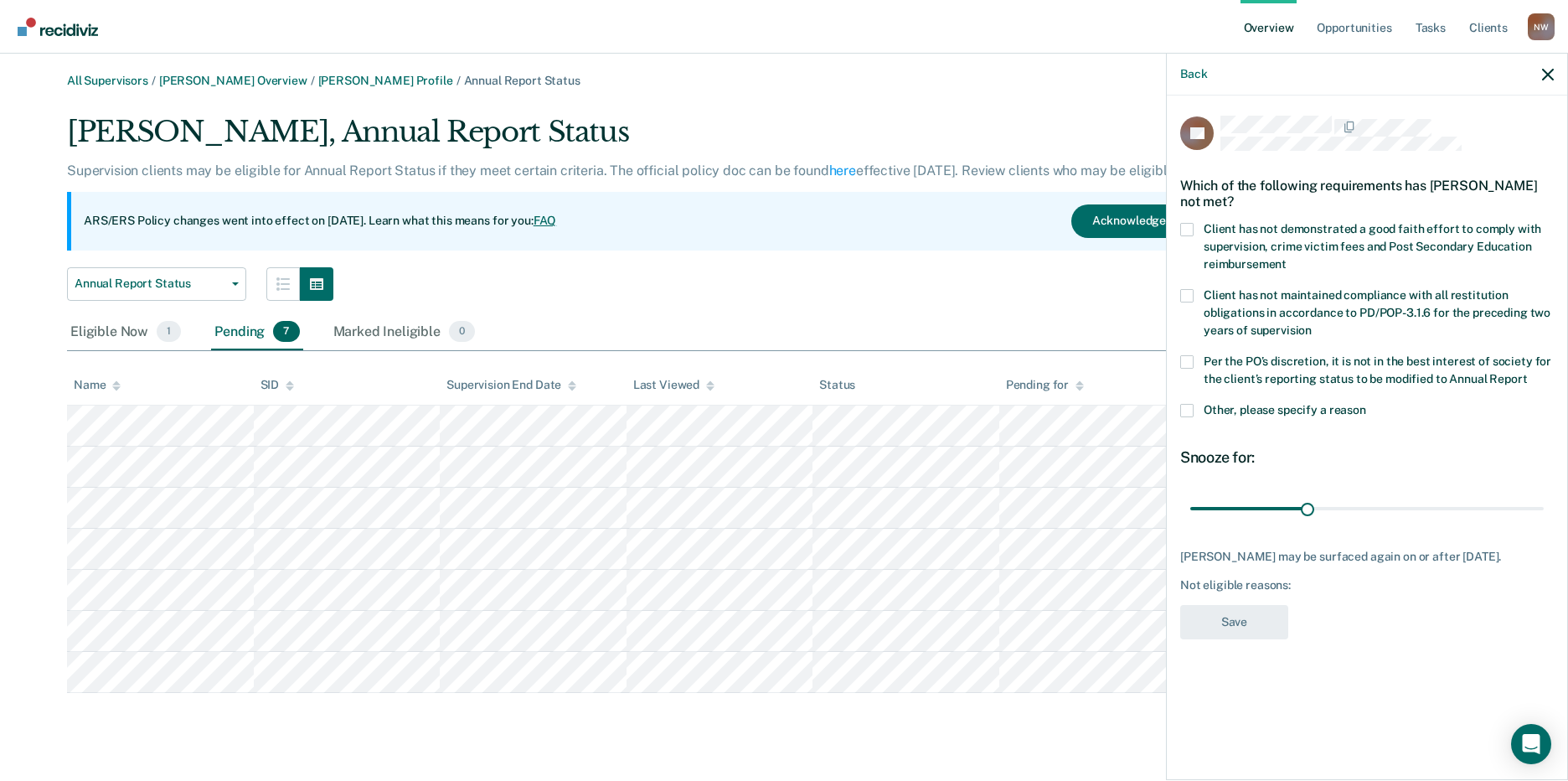
click at [1190, 228] on span at bounding box center [1186, 229] width 13 height 13
click at [1286, 258] on input "Client has not demonstrated a good faith effort to comply with supervision, cri…" at bounding box center [1286, 258] width 0 height 0
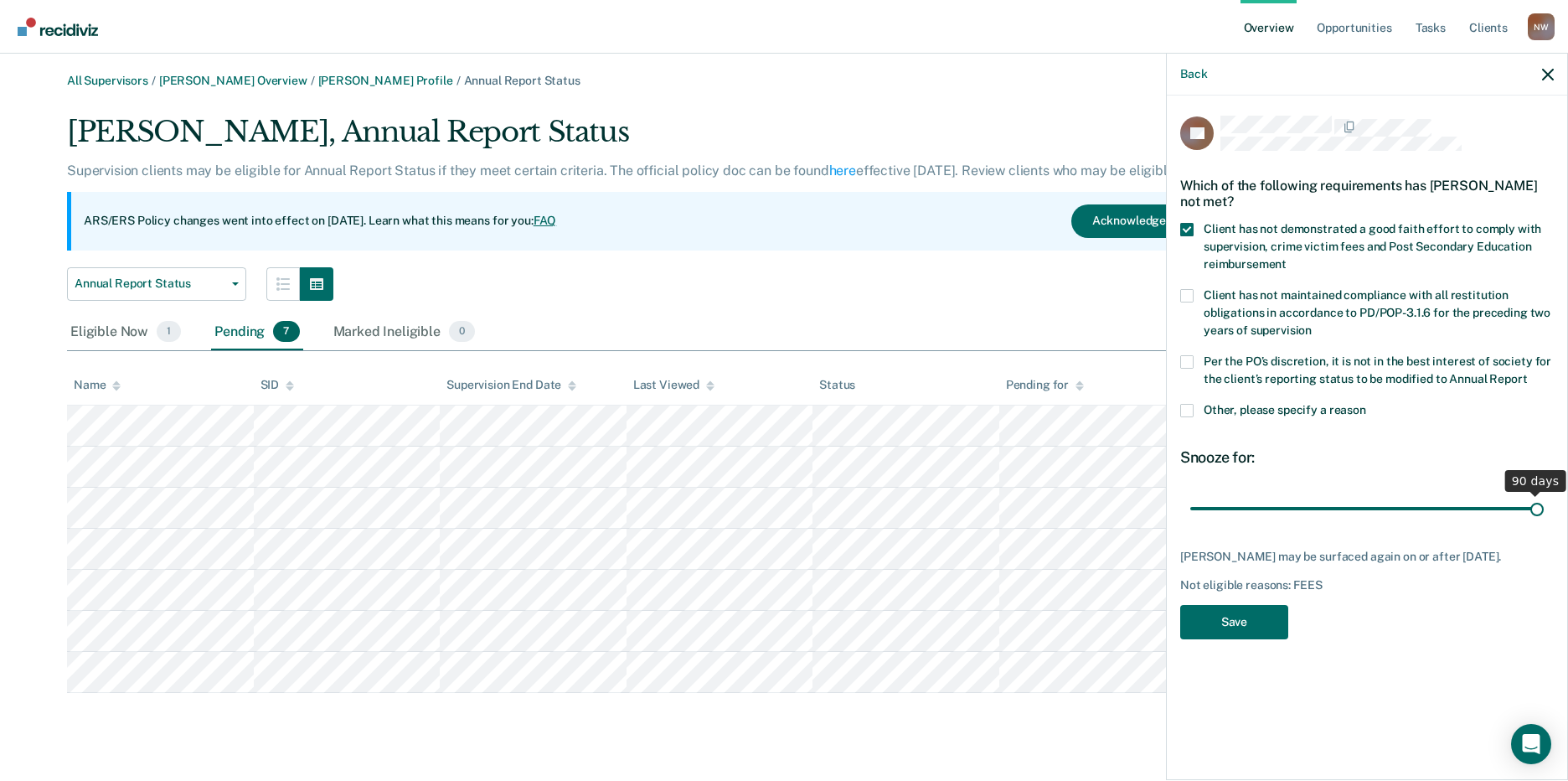
drag, startPoint x: 1305, startPoint y: 507, endPoint x: 1542, endPoint y: 509, distance: 237.0
type input "90"
click at [1542, 509] on input "range" at bounding box center [1367, 508] width 353 height 30
click at [1229, 627] on button "Save" at bounding box center [1233, 622] width 108 height 35
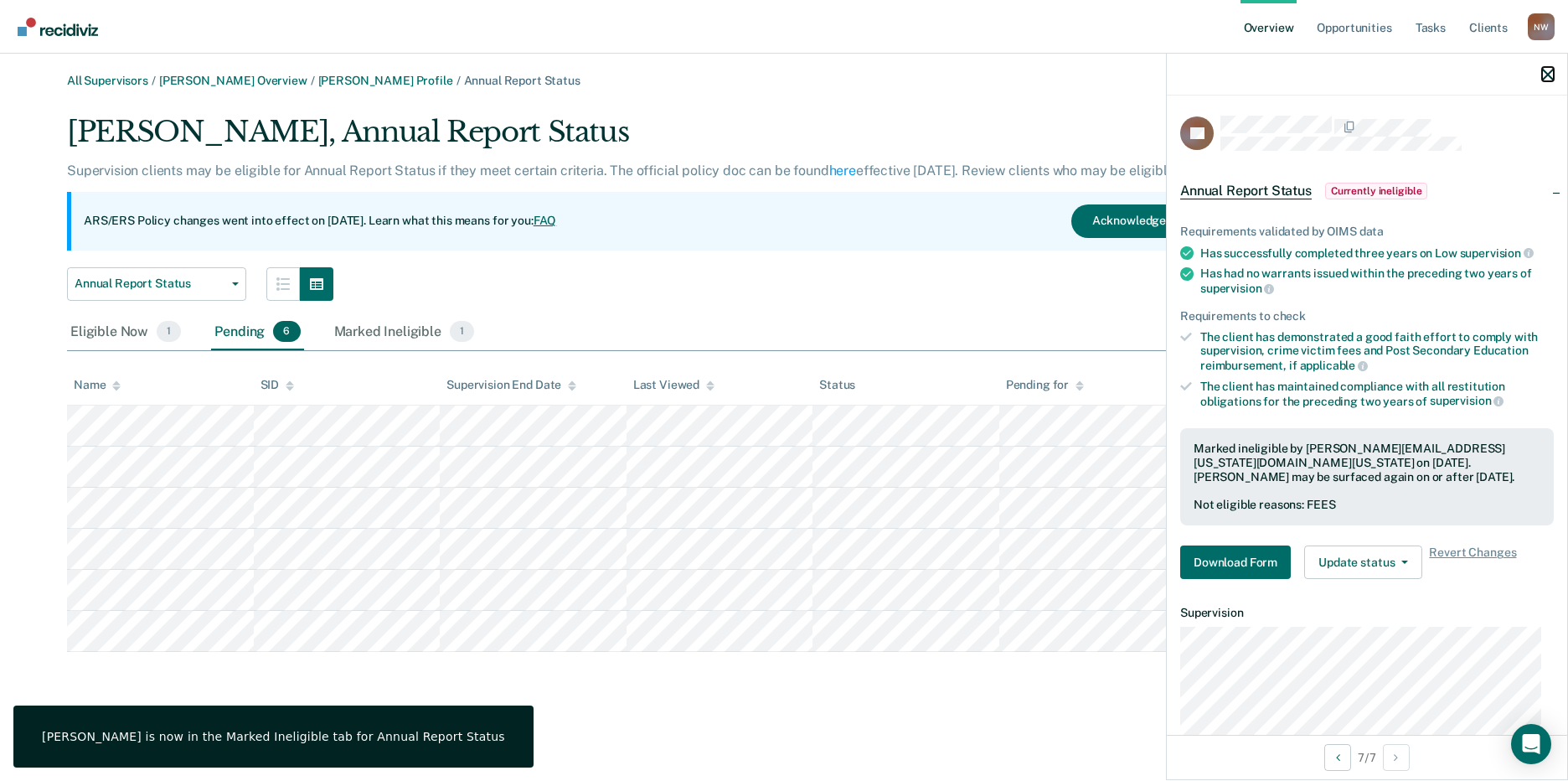
click at [1542, 80] on icon "button" at bounding box center [1548, 75] width 12 height 12
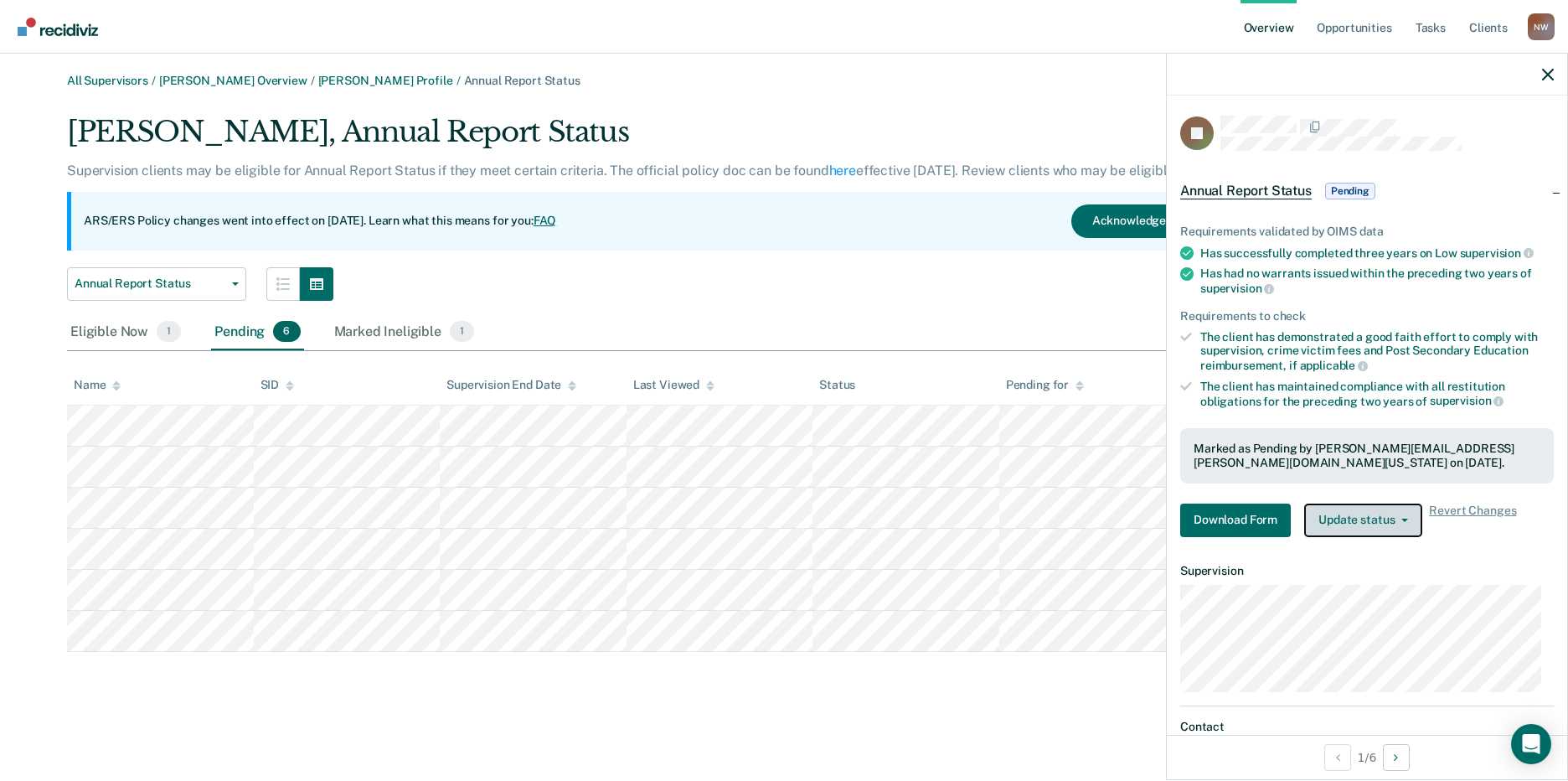
click at [1384, 520] on button "Update status" at bounding box center [1363, 520] width 118 height 34
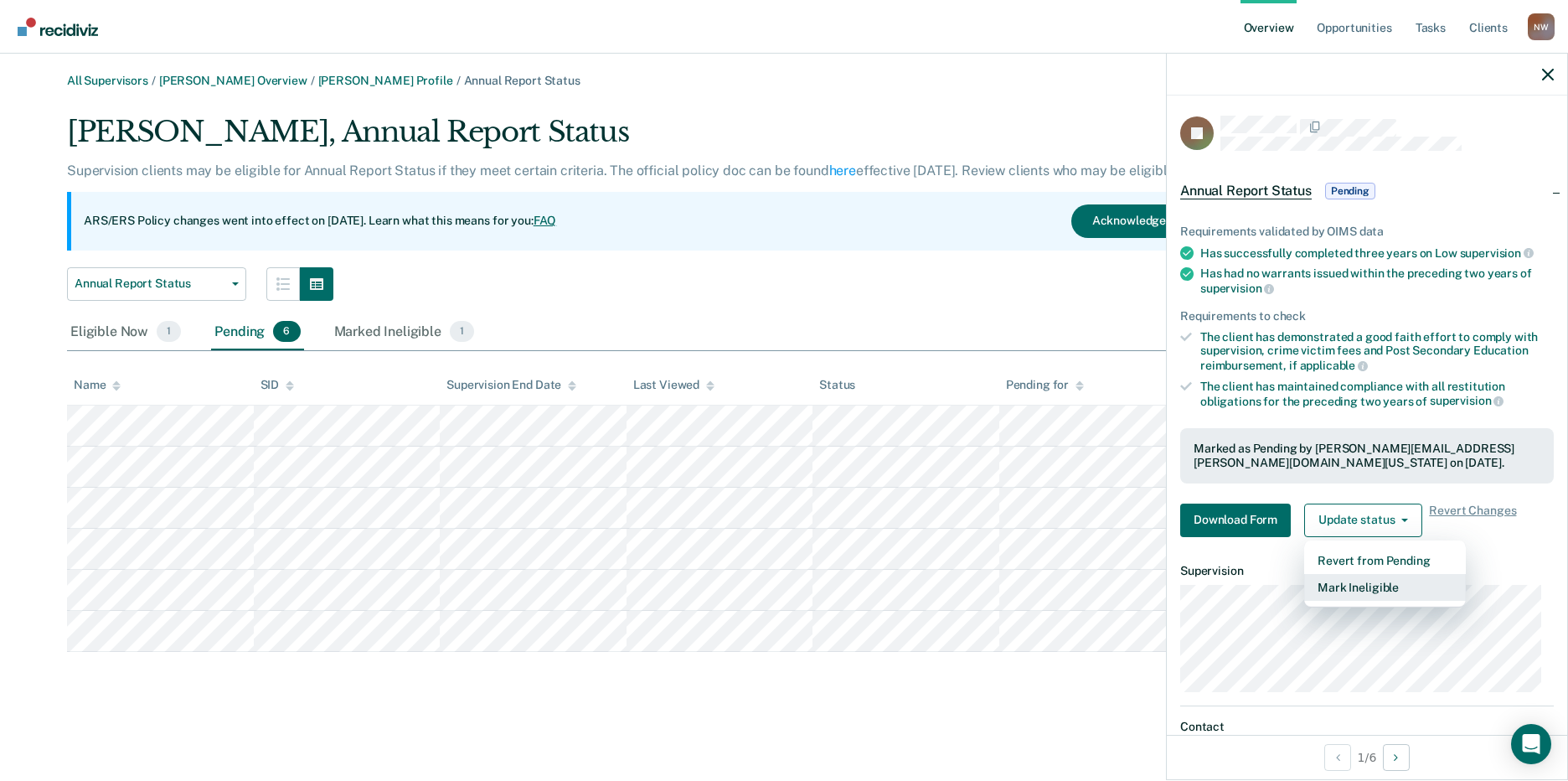
click at [1374, 592] on button "Mark Ineligible" at bounding box center [1385, 587] width 162 height 27
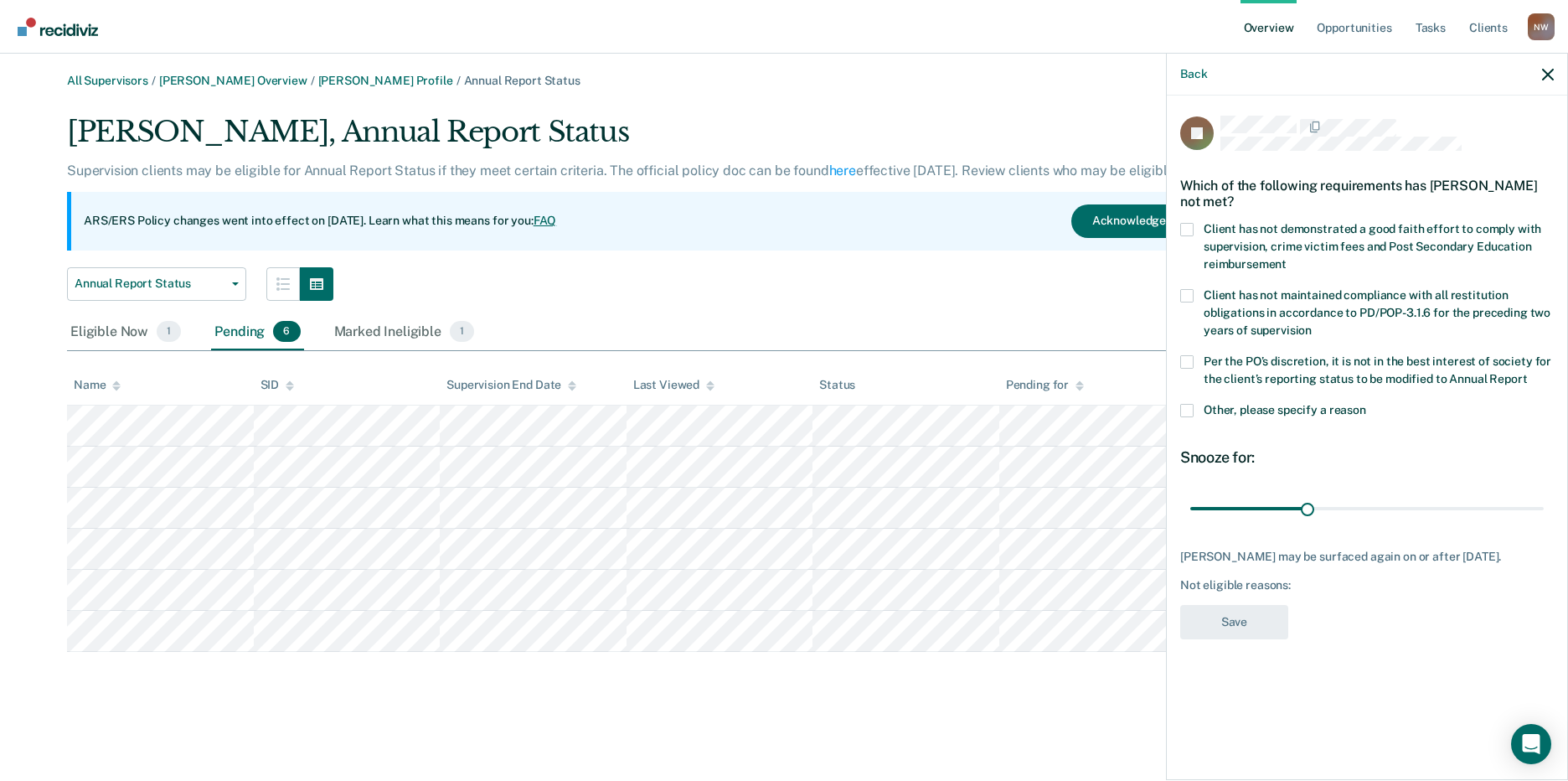
click at [1180, 407] on div "JS Which of the following requirements has [PERSON_NAME] not met? Client has no…" at bounding box center [1366, 437] width 400 height 681
click at [1187, 406] on span at bounding box center [1186, 411] width 13 height 13
click at [1366, 404] on input "Other, please specify a reason" at bounding box center [1366, 404] width 0 height 0
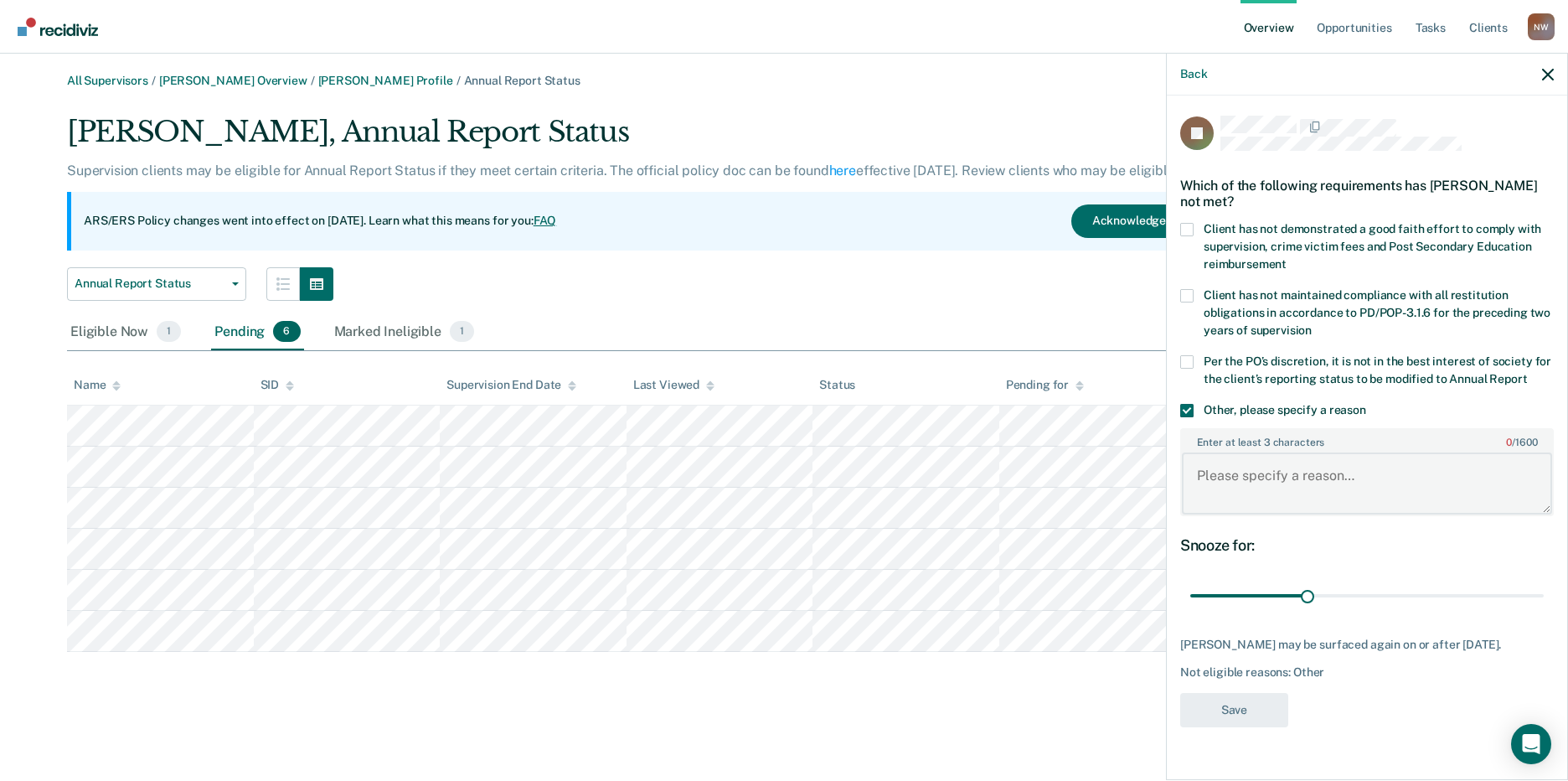
paste textarea "It is not in the best interest of society to place the client on annual report."
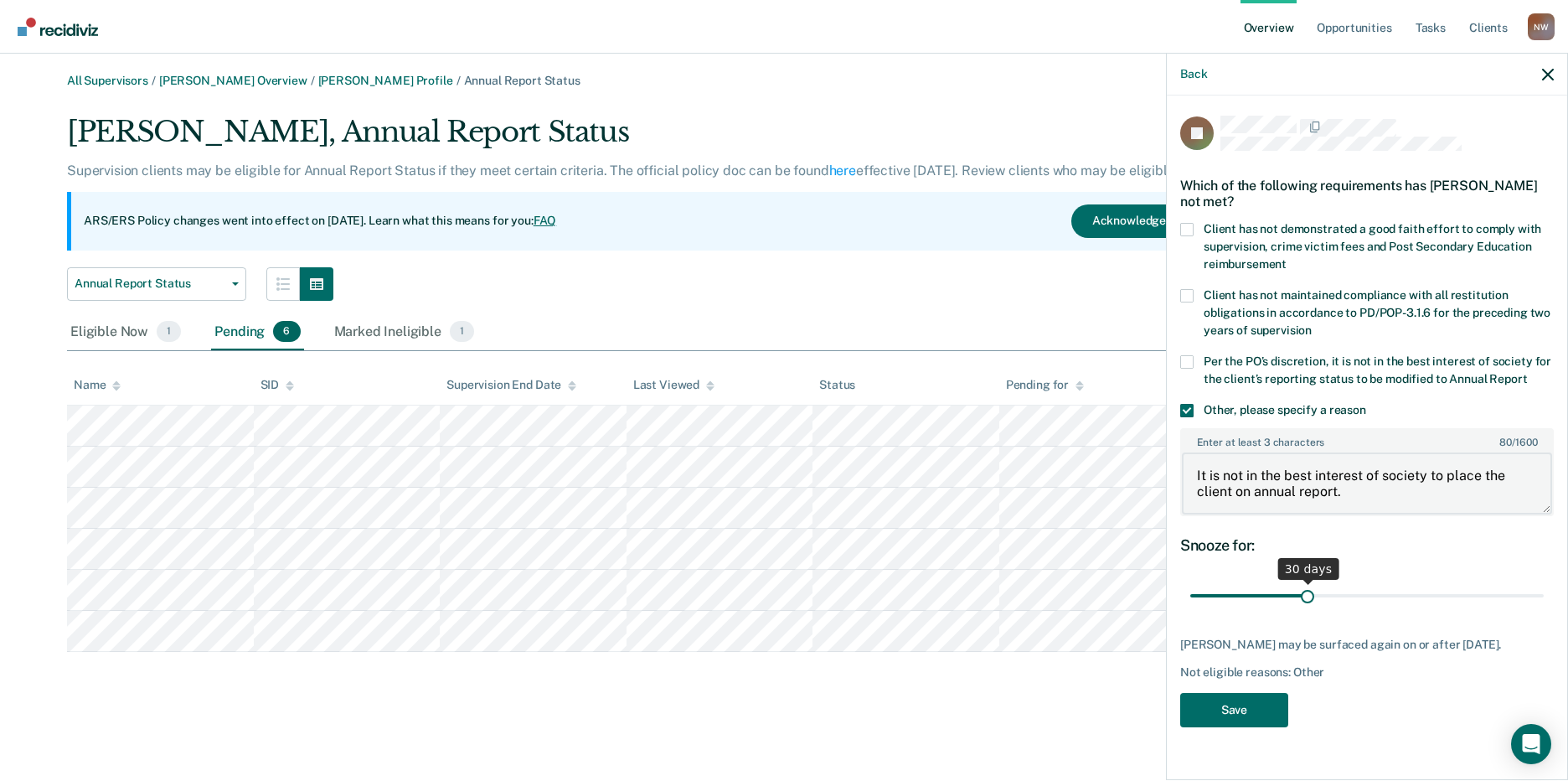
type textarea "It is not in the best interest of society to place the client on annual report."
drag, startPoint x: 1355, startPoint y: 598, endPoint x: 1540, endPoint y: 593, distance: 185.1
type input "90"
click at [1540, 593] on input "range" at bounding box center [1367, 596] width 353 height 30
click at [1245, 708] on button "Save" at bounding box center [1233, 710] width 108 height 35
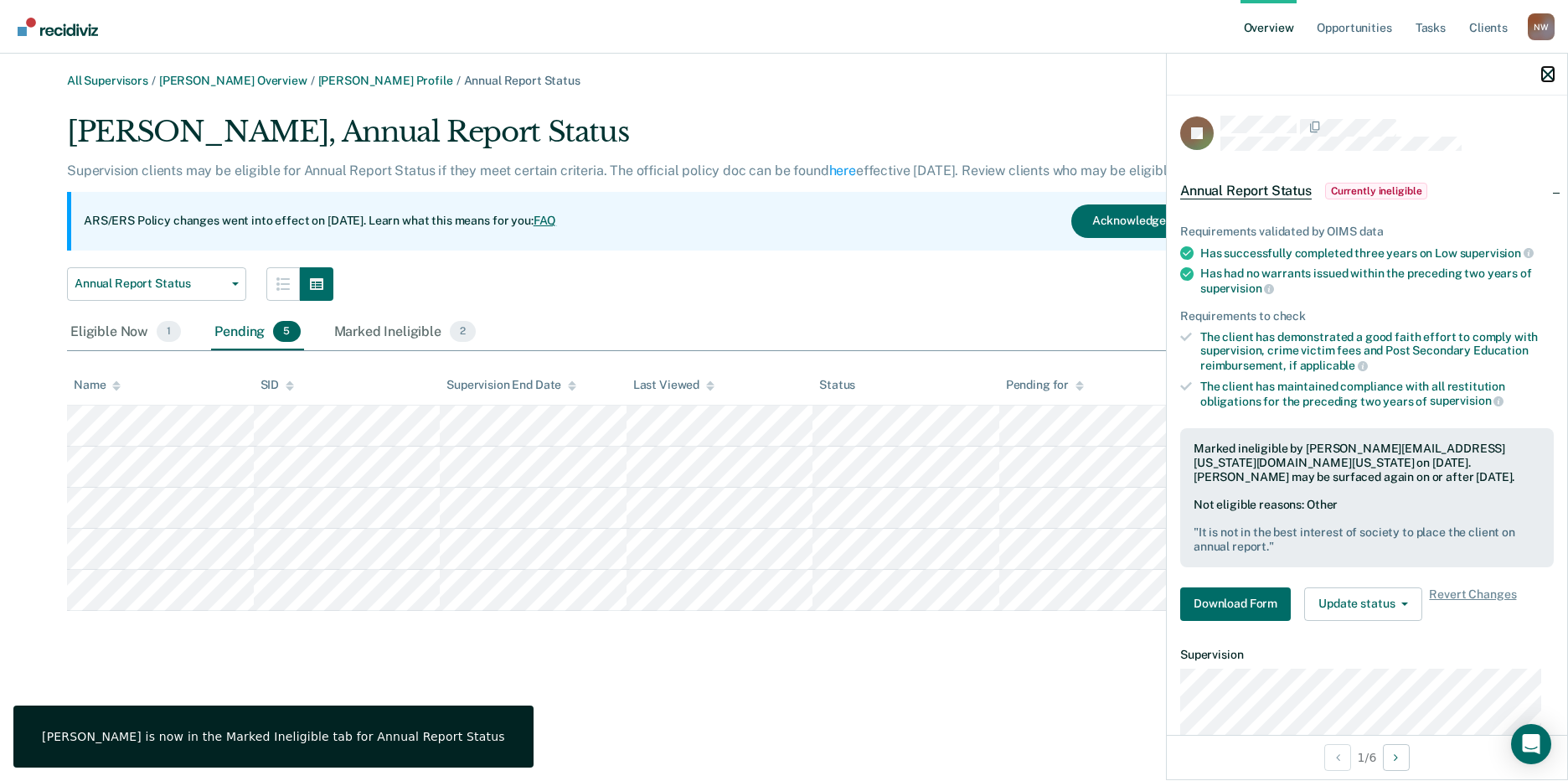
click at [1549, 78] on icon "button" at bounding box center [1548, 75] width 12 height 12
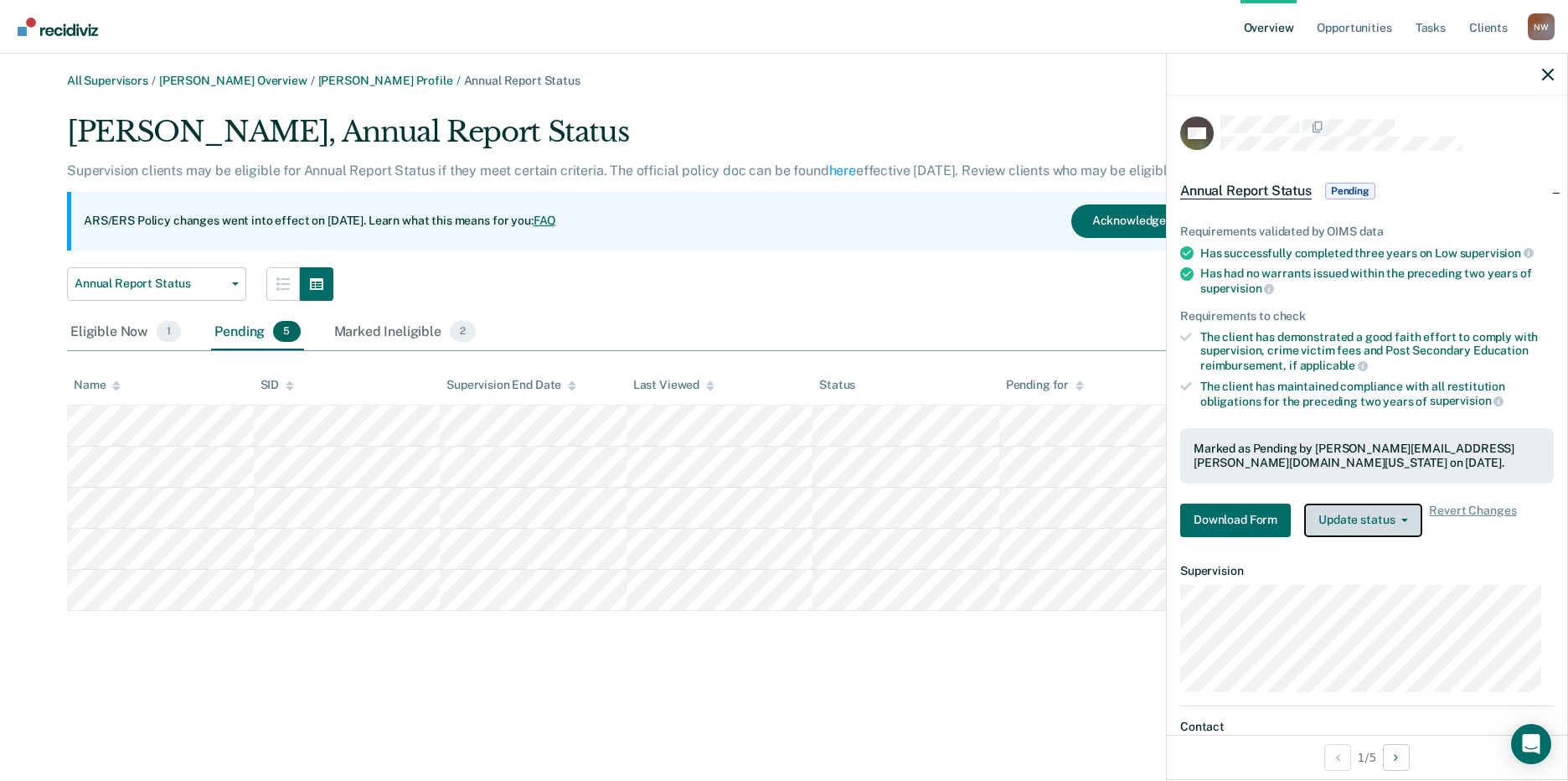
drag, startPoint x: 1390, startPoint y: 519, endPoint x: 1385, endPoint y: 531, distance: 13.0
click at [1389, 520] on button "Update status" at bounding box center [1363, 520] width 118 height 34
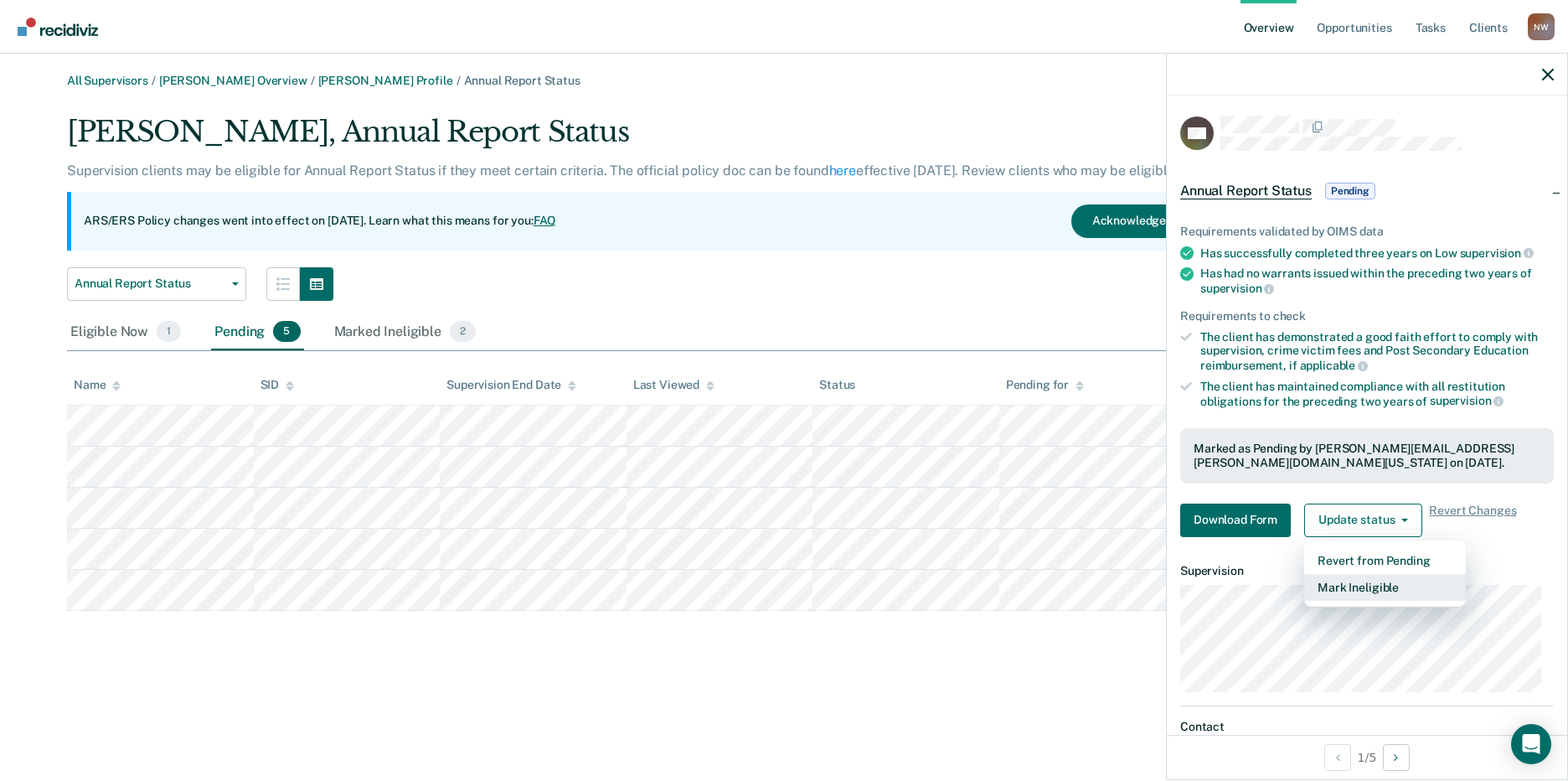
click at [1364, 586] on button "Mark Ineligible" at bounding box center [1385, 587] width 162 height 27
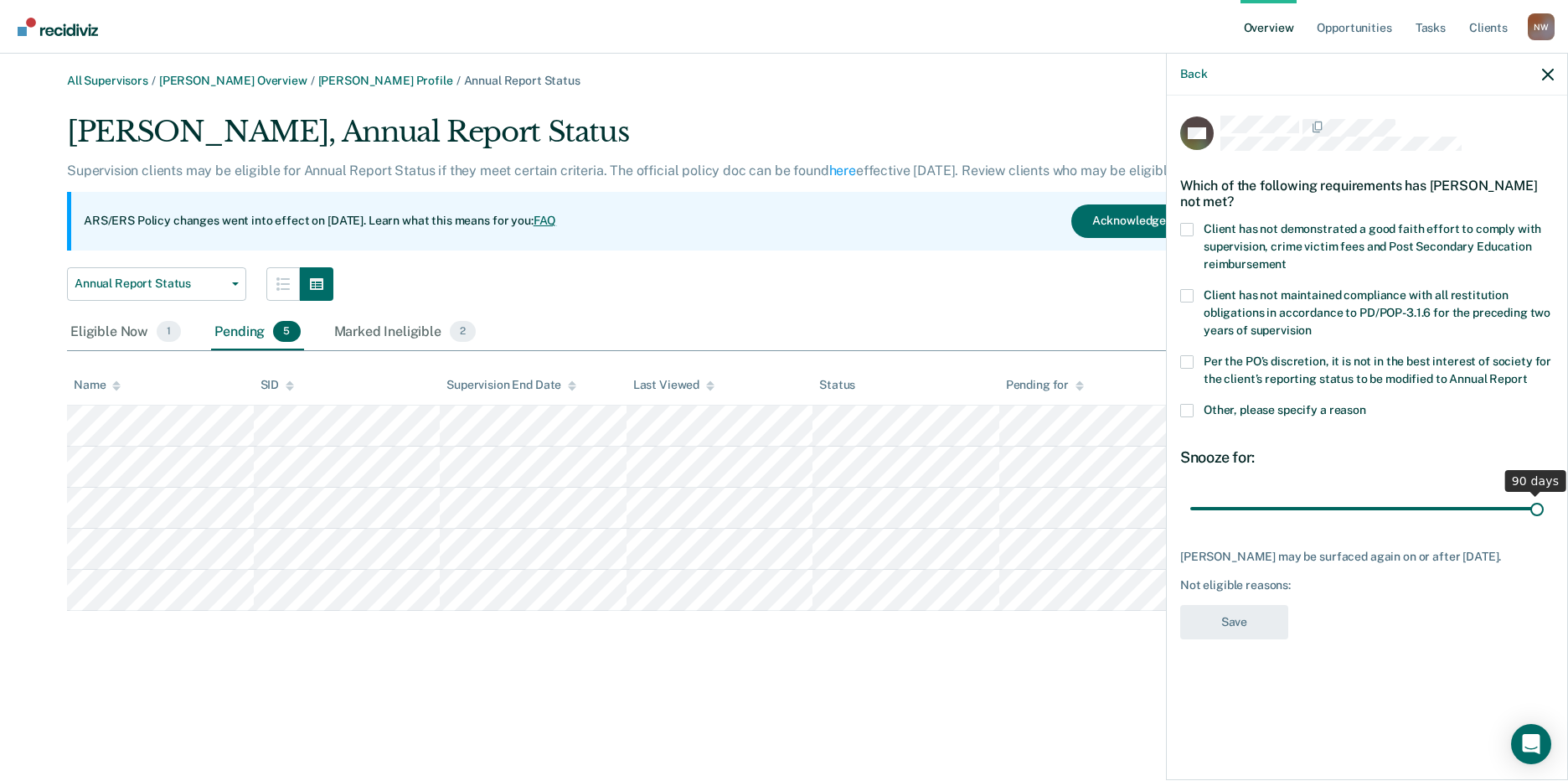
drag, startPoint x: 1305, startPoint y: 509, endPoint x: 1575, endPoint y: 510, distance: 270.0
type input "90"
click at [1543, 510] on input "range" at bounding box center [1367, 508] width 353 height 30
click at [1187, 407] on span at bounding box center [1186, 411] width 13 height 13
click at [1366, 404] on input "Other, please specify a reason" at bounding box center [1366, 404] width 0 height 0
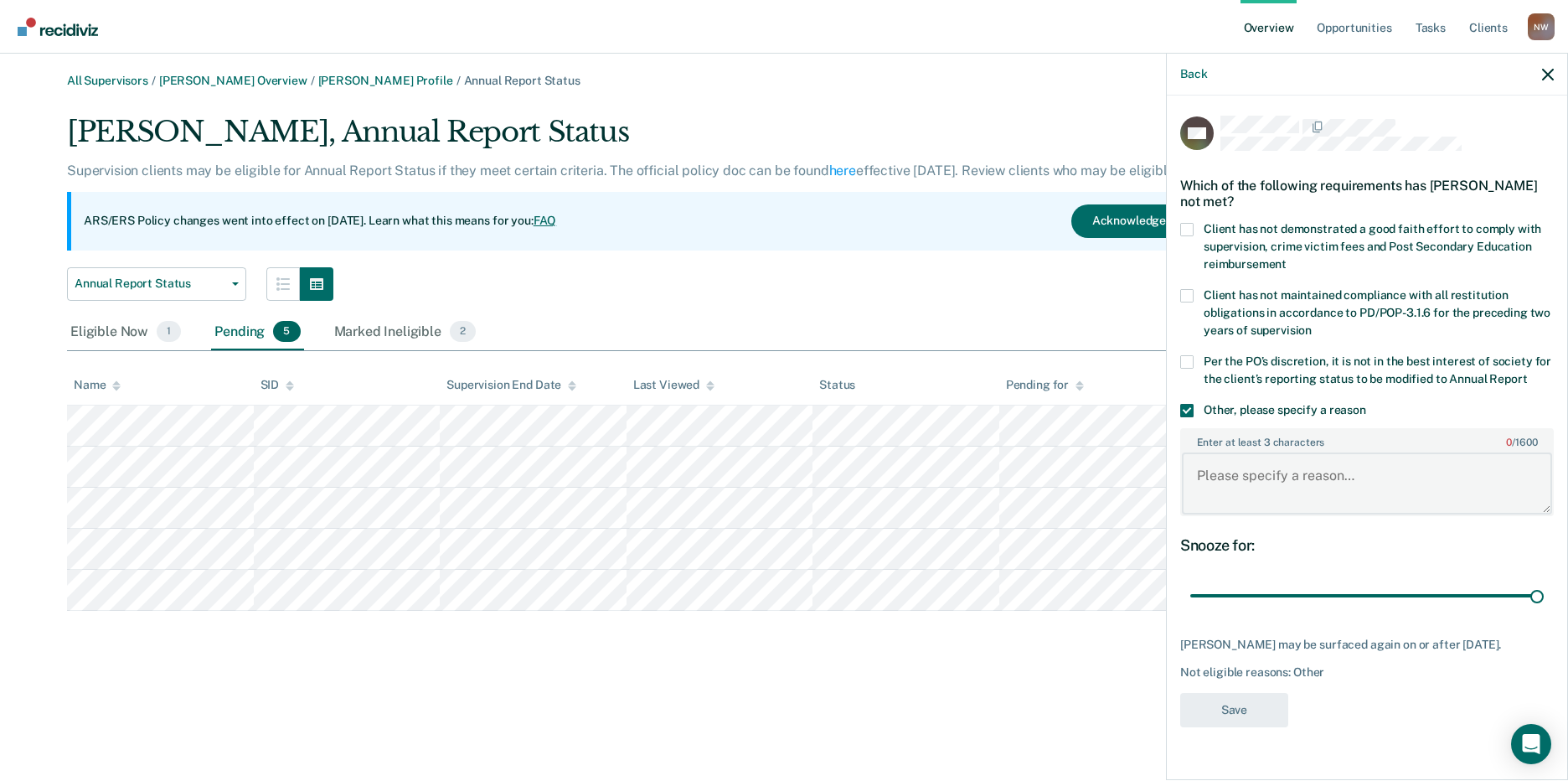
paste textarea "It is not in the best interest of society to place the client on annual report."
type textarea "It is not in the best interest of society to place the client on annual report."
click at [1249, 712] on button "Save" at bounding box center [1233, 710] width 108 height 35
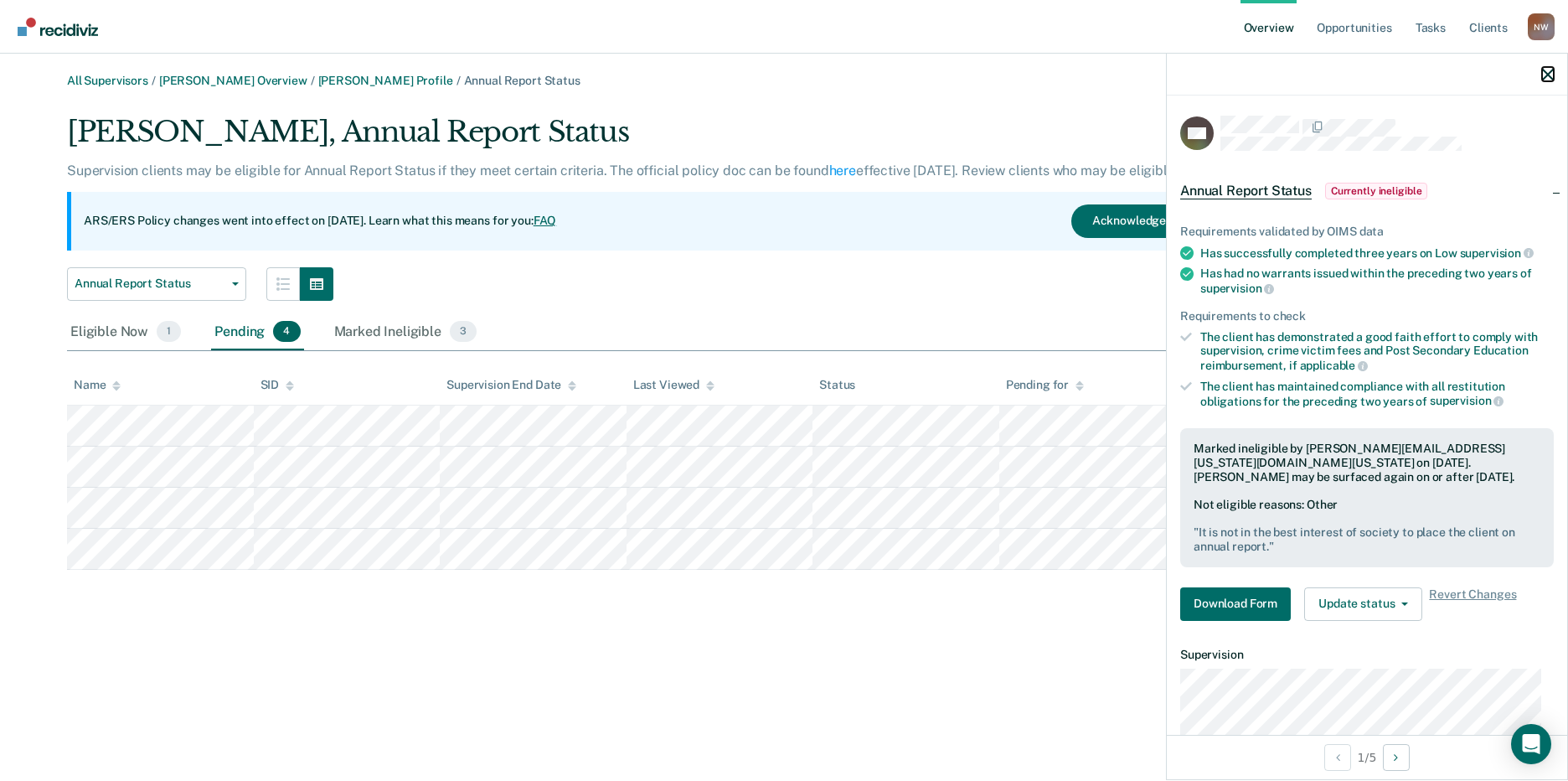
click at [1551, 76] on icon "button" at bounding box center [1548, 75] width 12 height 12
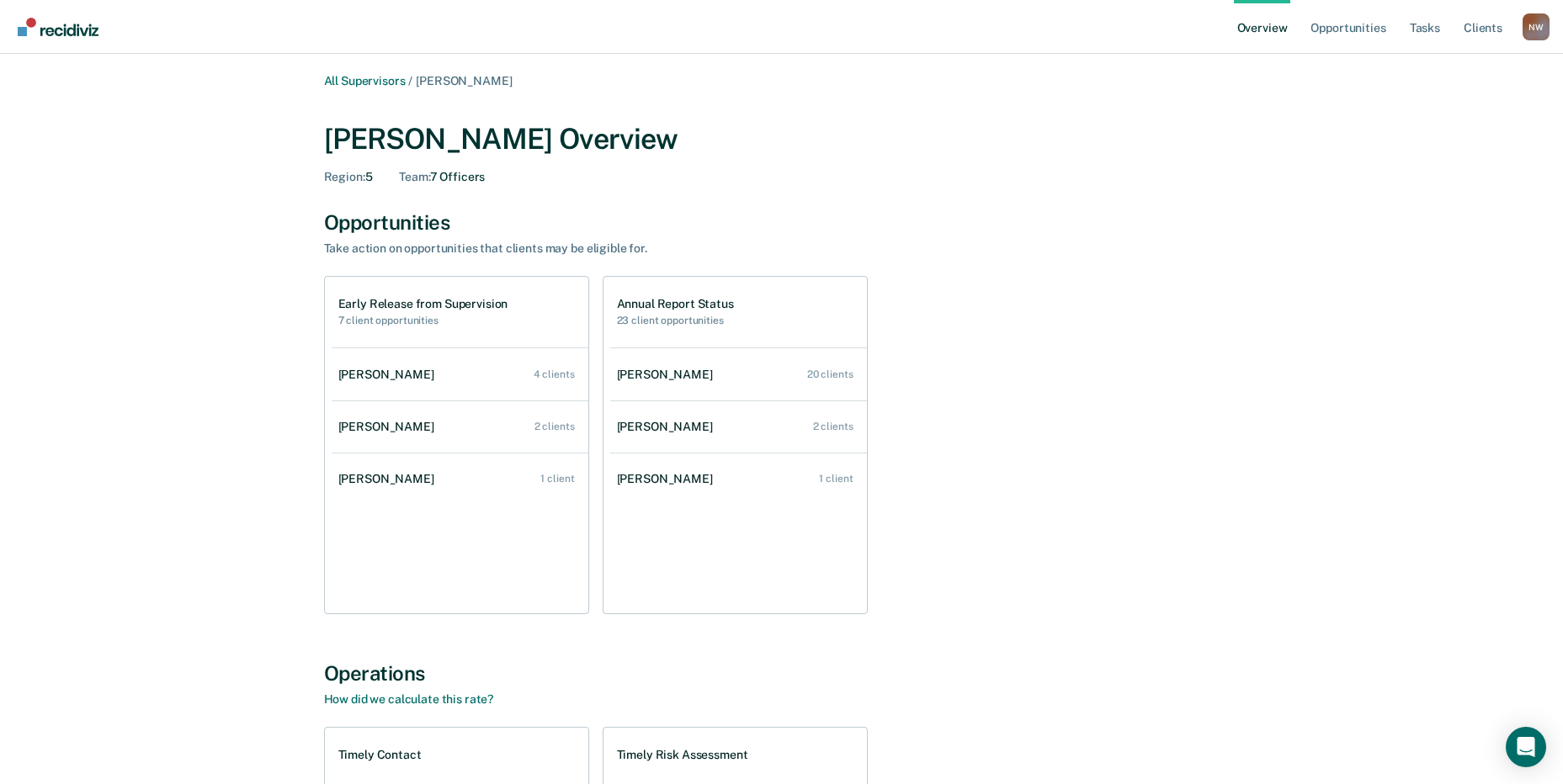
scroll to position [368, 0]
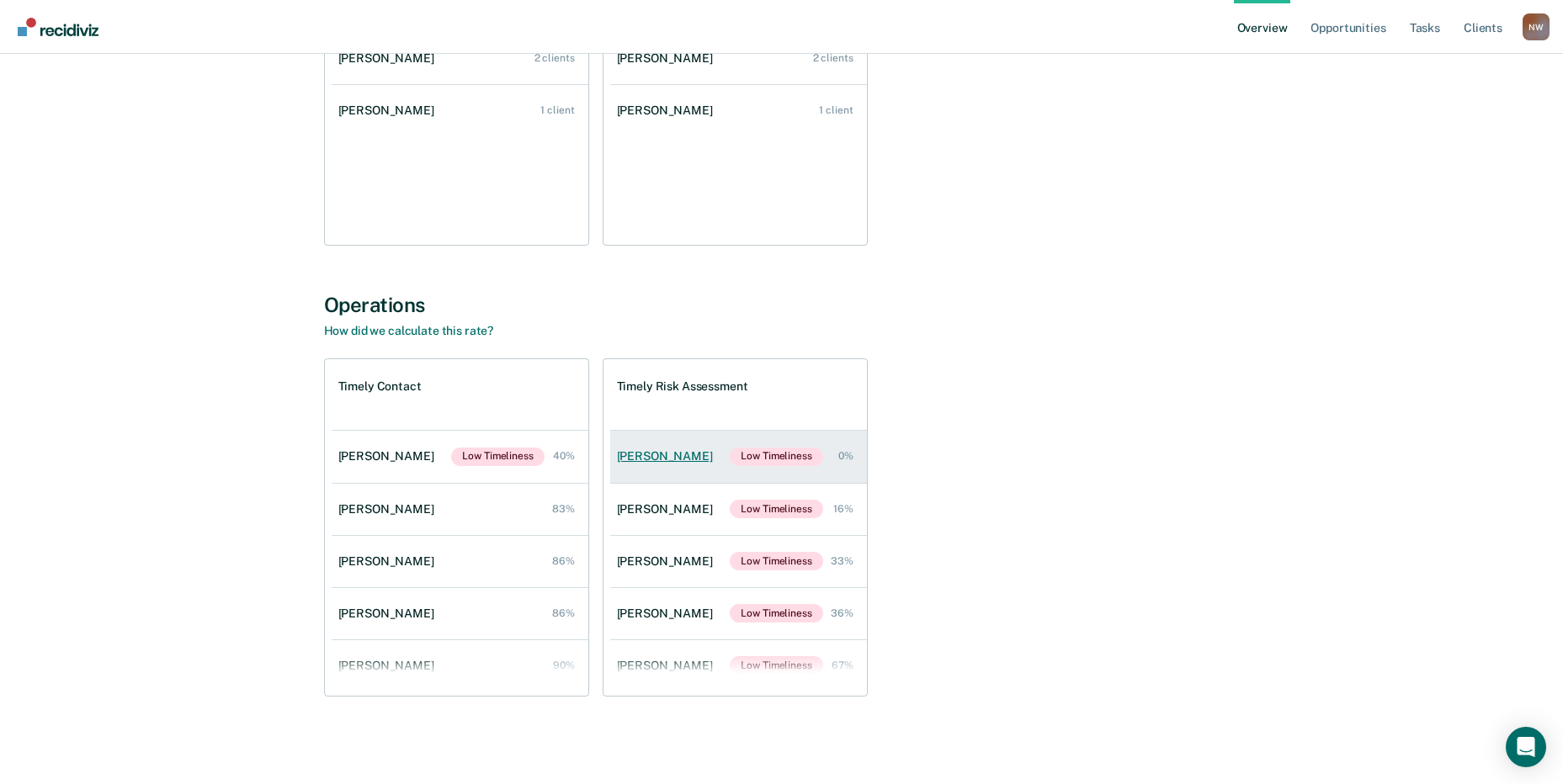
click at [637, 456] on div "[PERSON_NAME]" at bounding box center [668, 456] width 103 height 14
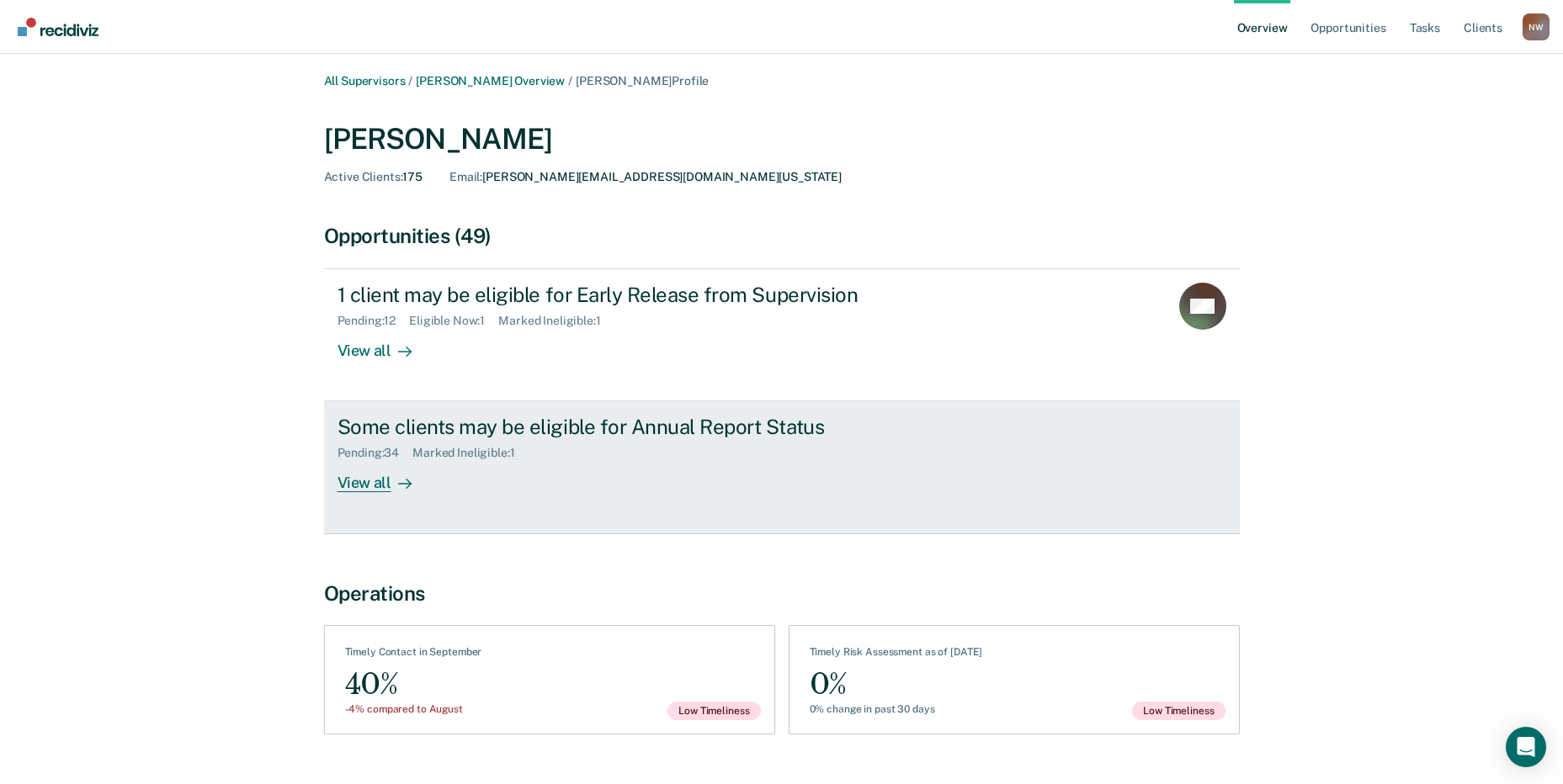
click at [361, 477] on div "View all" at bounding box center [384, 477] width 94 height 33
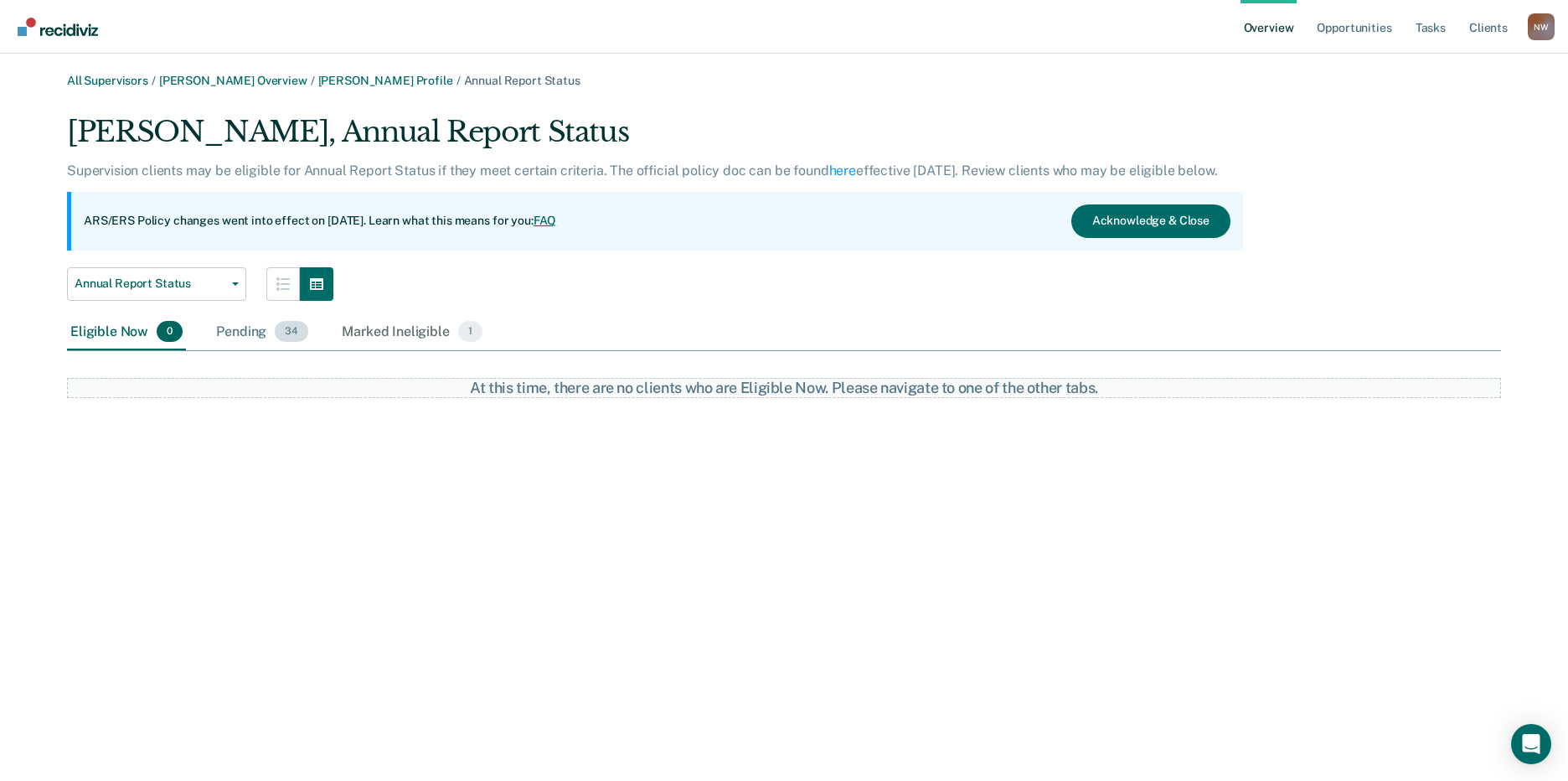
click at [234, 332] on div "Pending 34" at bounding box center [262, 332] width 99 height 36
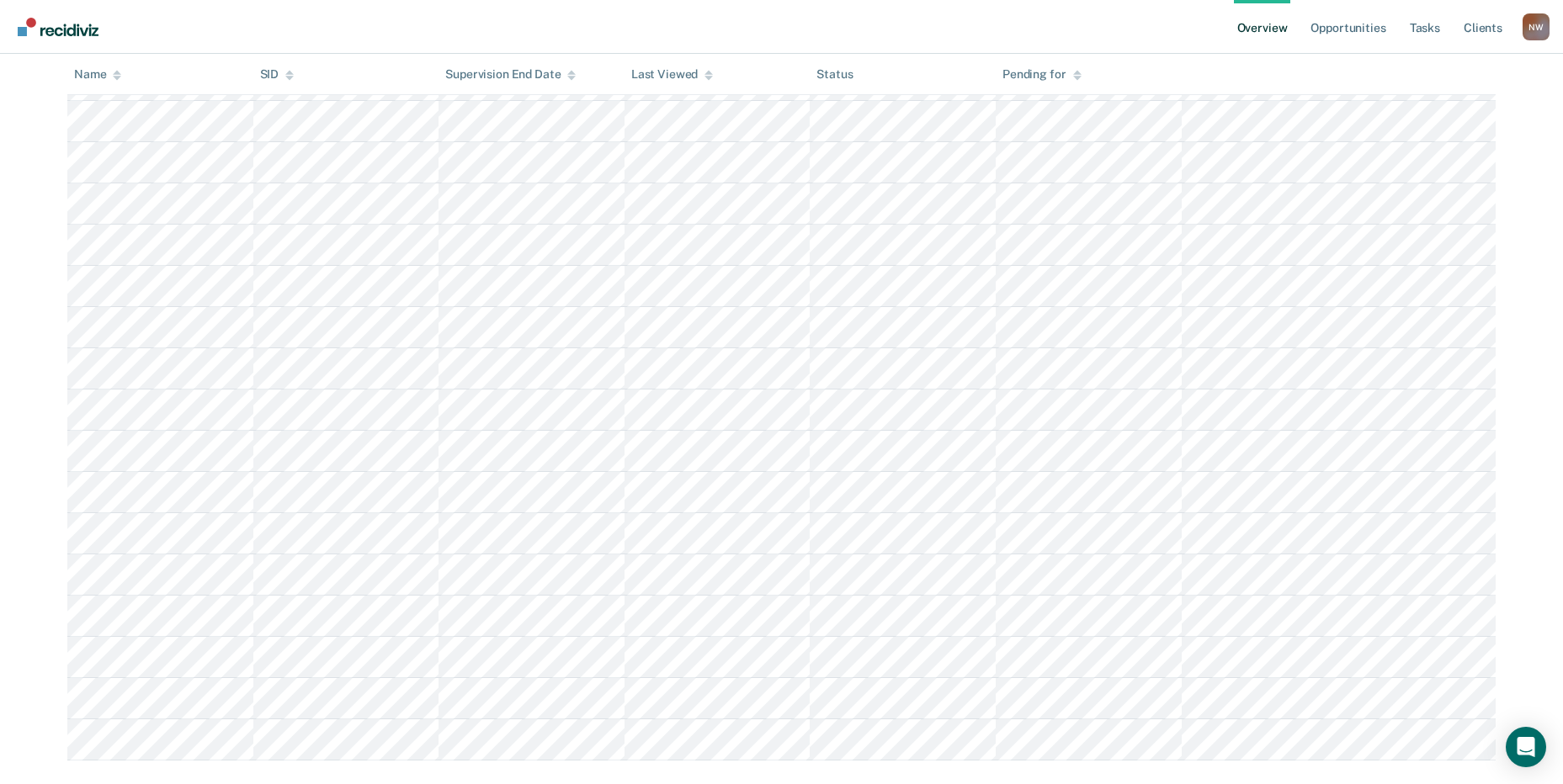
scroll to position [1078, 0]
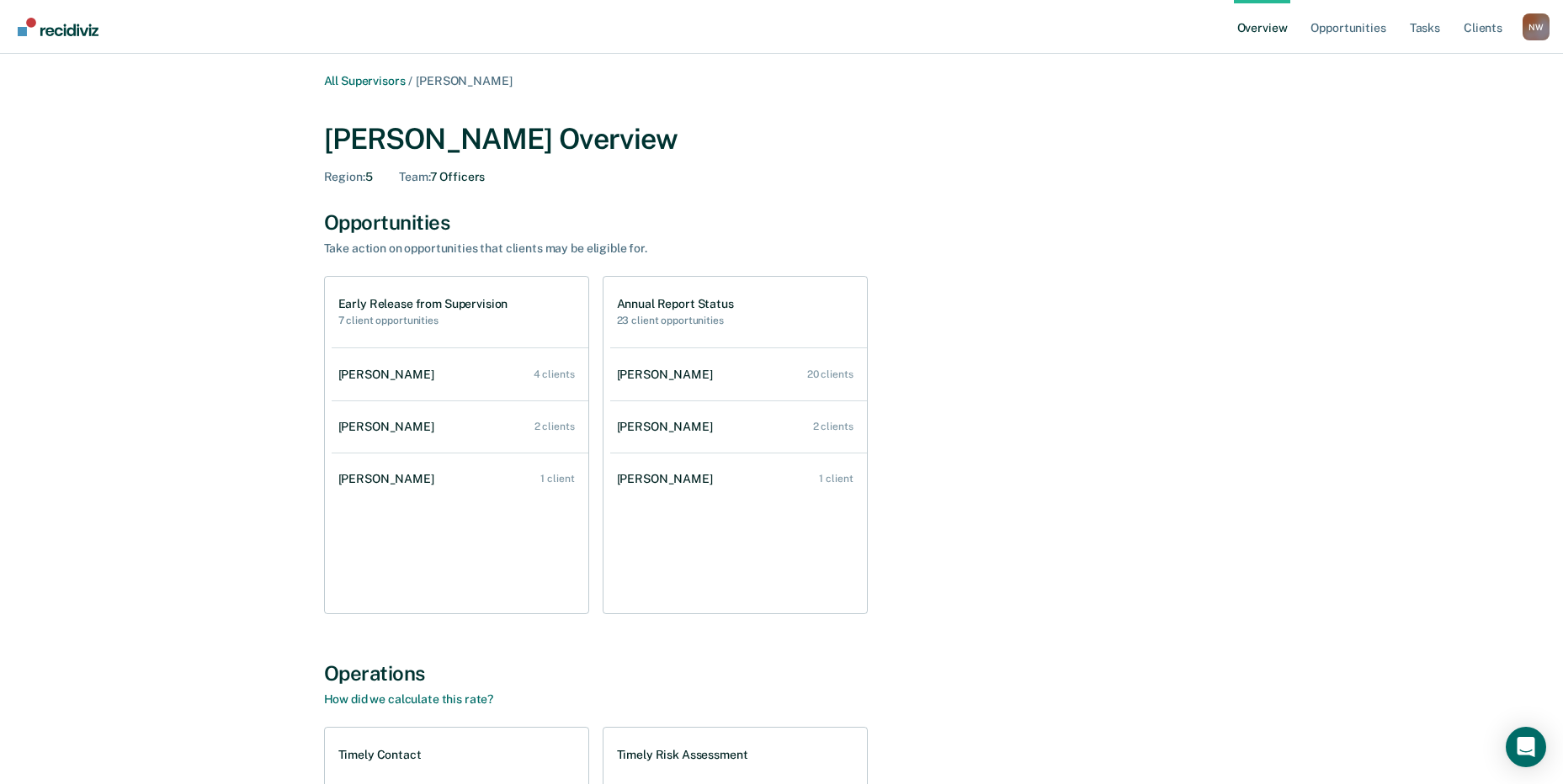
scroll to position [368, 0]
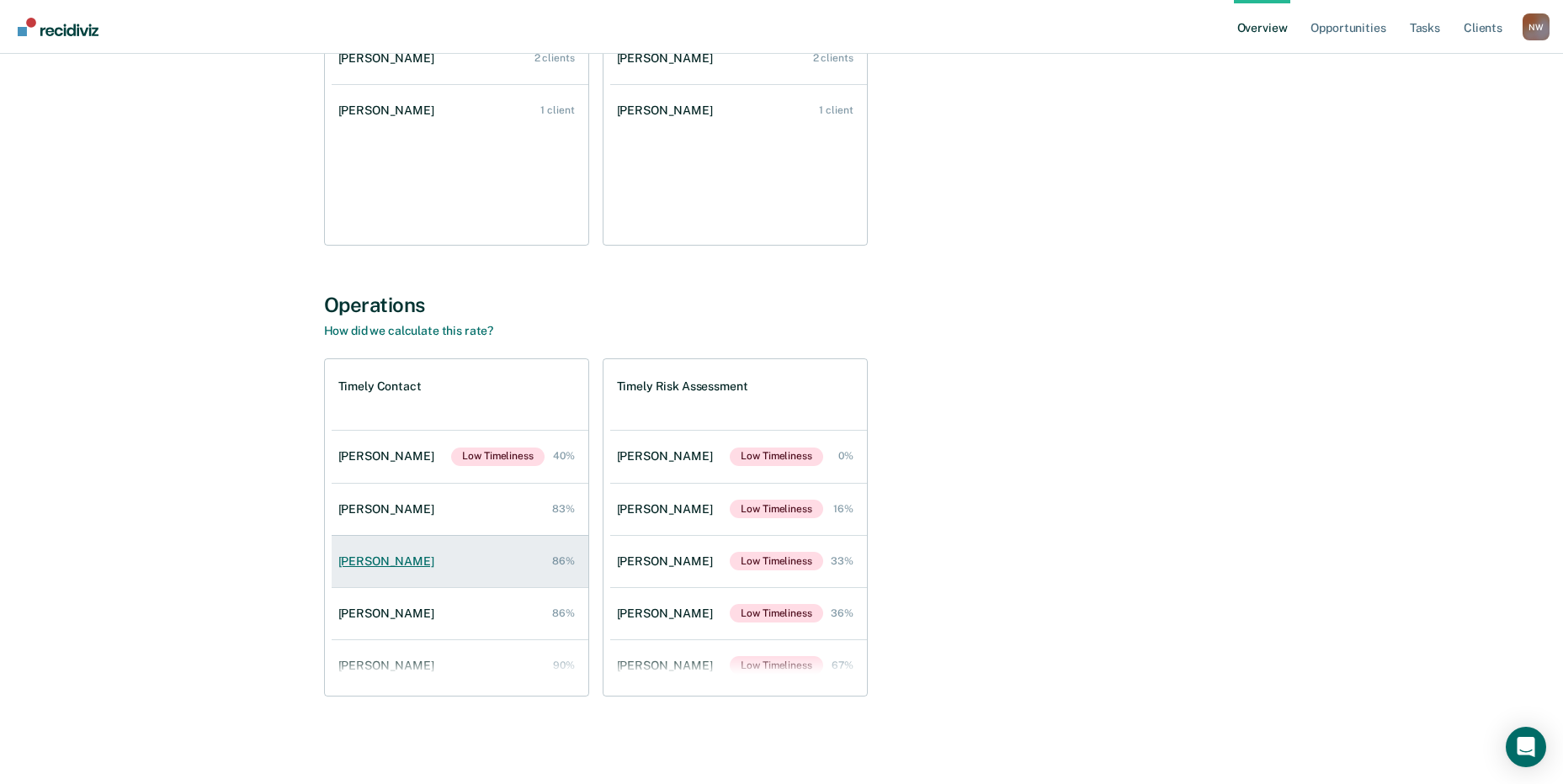
click at [395, 564] on div "[PERSON_NAME]" at bounding box center [389, 561] width 103 height 14
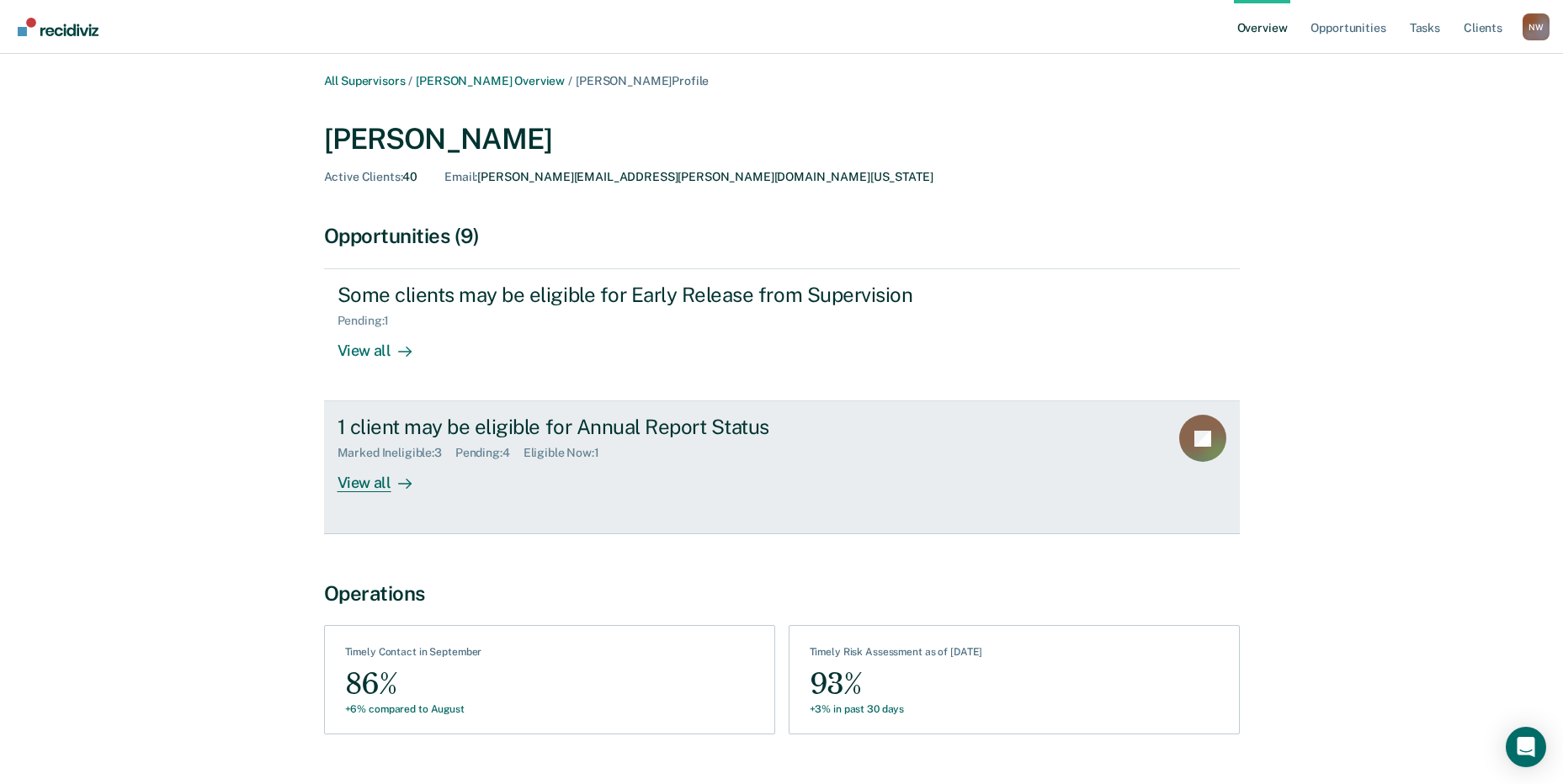
click at [349, 480] on div "View all" at bounding box center [384, 477] width 94 height 33
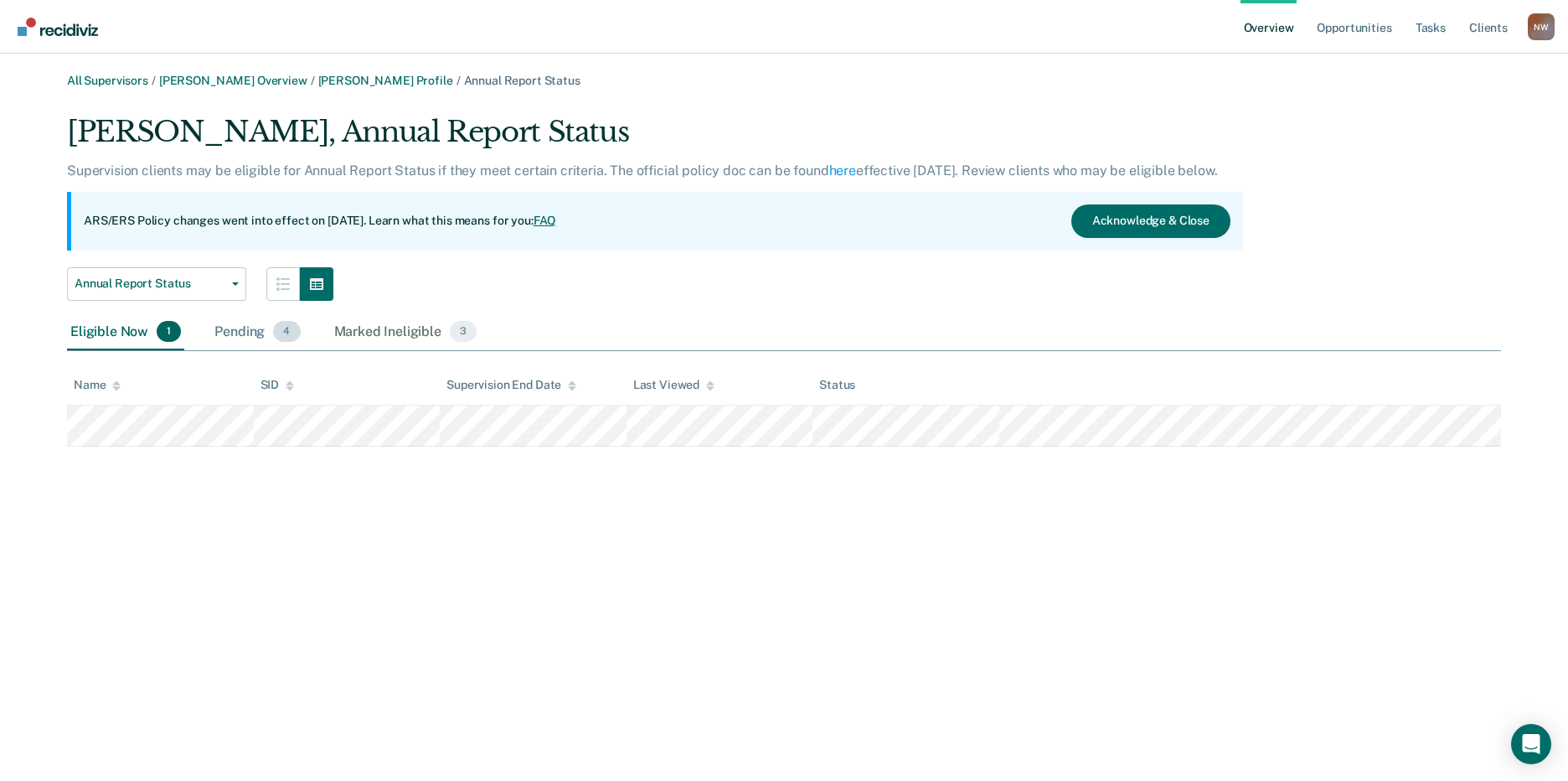
click at [242, 327] on div "Pending 4" at bounding box center [257, 332] width 92 height 36
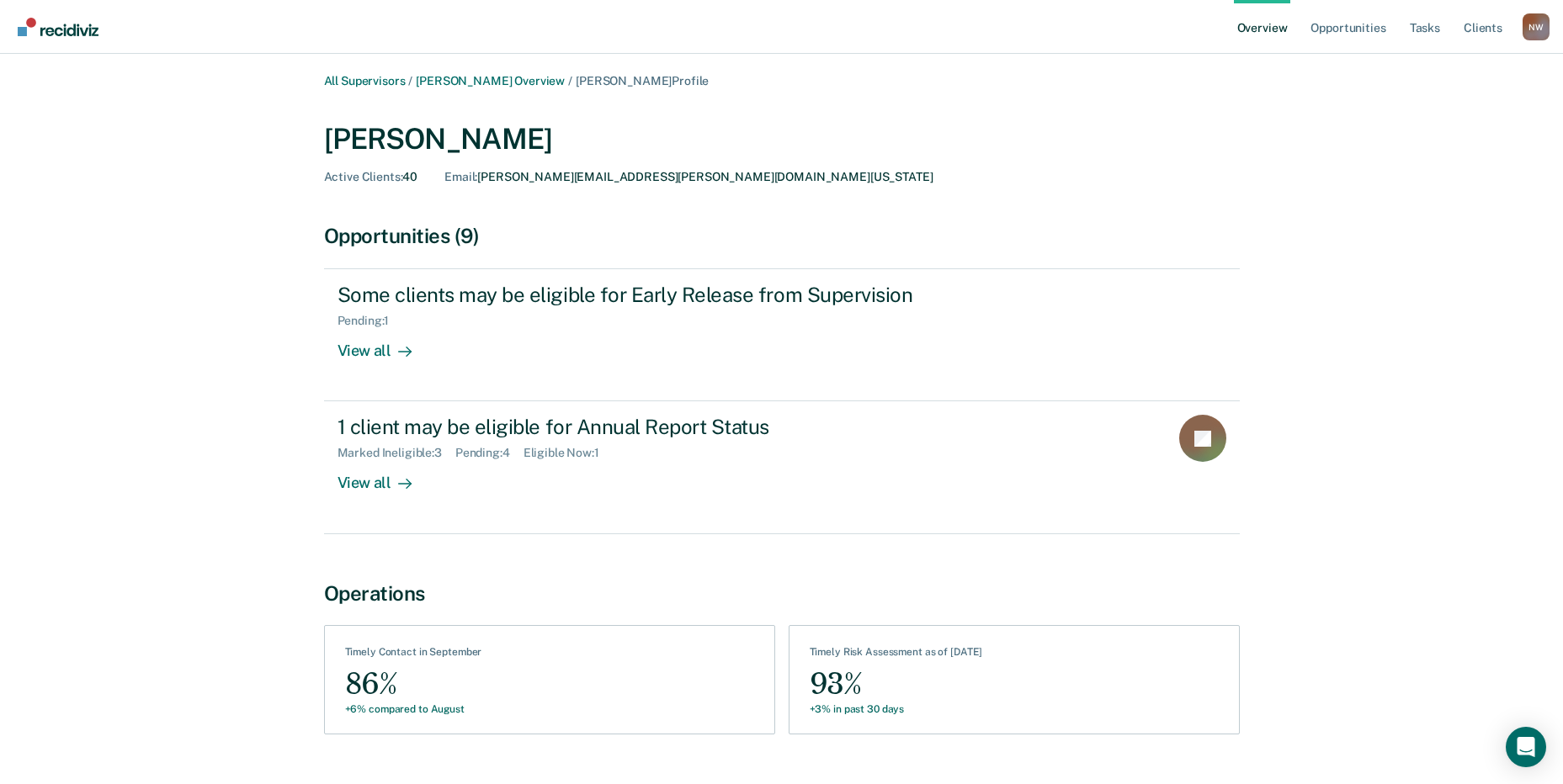
scroll to position [368, 0]
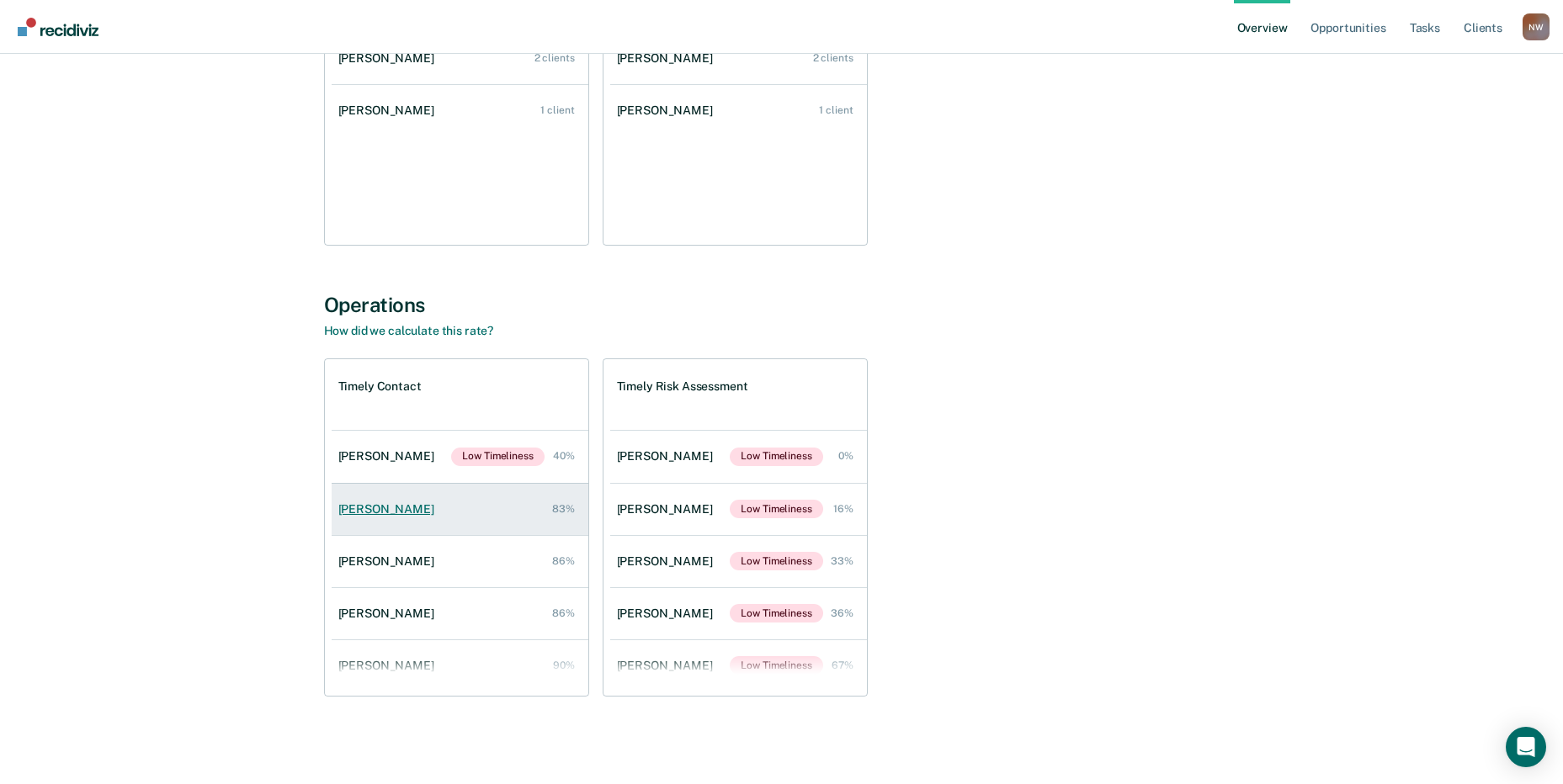
click at [405, 507] on div "[PERSON_NAME]" at bounding box center [389, 509] width 103 height 14
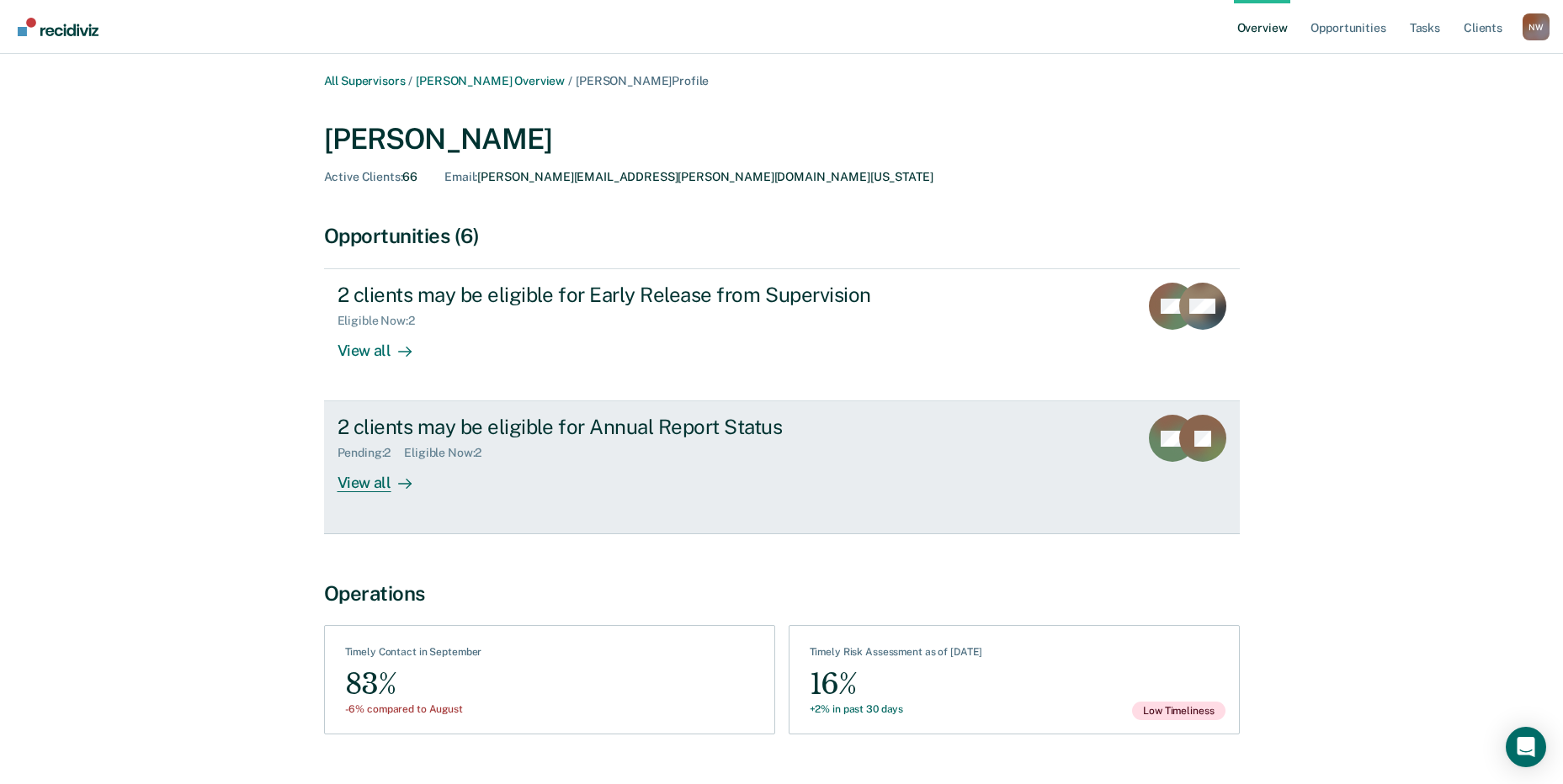
click at [356, 472] on div "View all" at bounding box center [384, 477] width 94 height 33
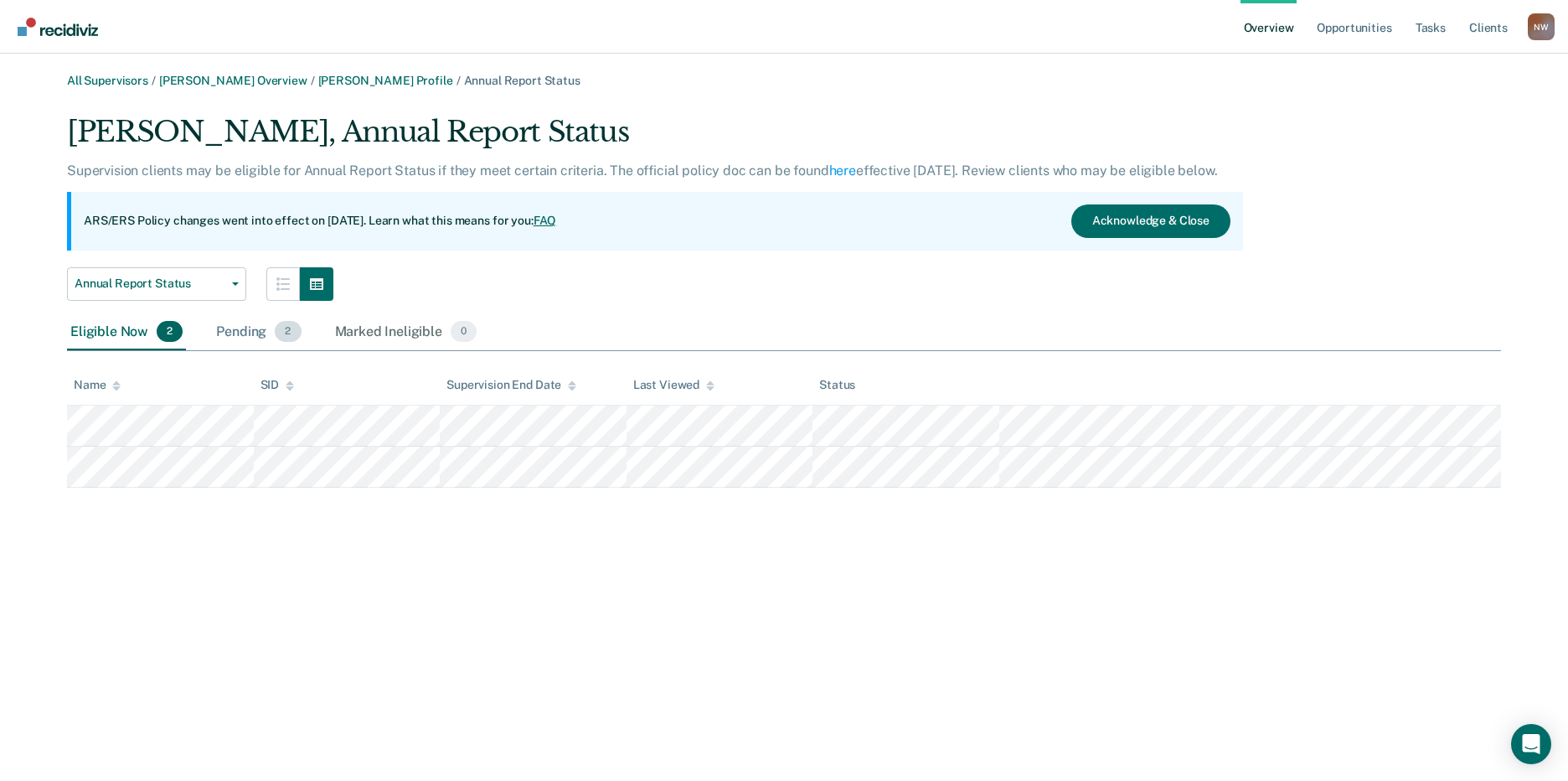
click at [247, 334] on div "Pending 2" at bounding box center [258, 332] width 91 height 36
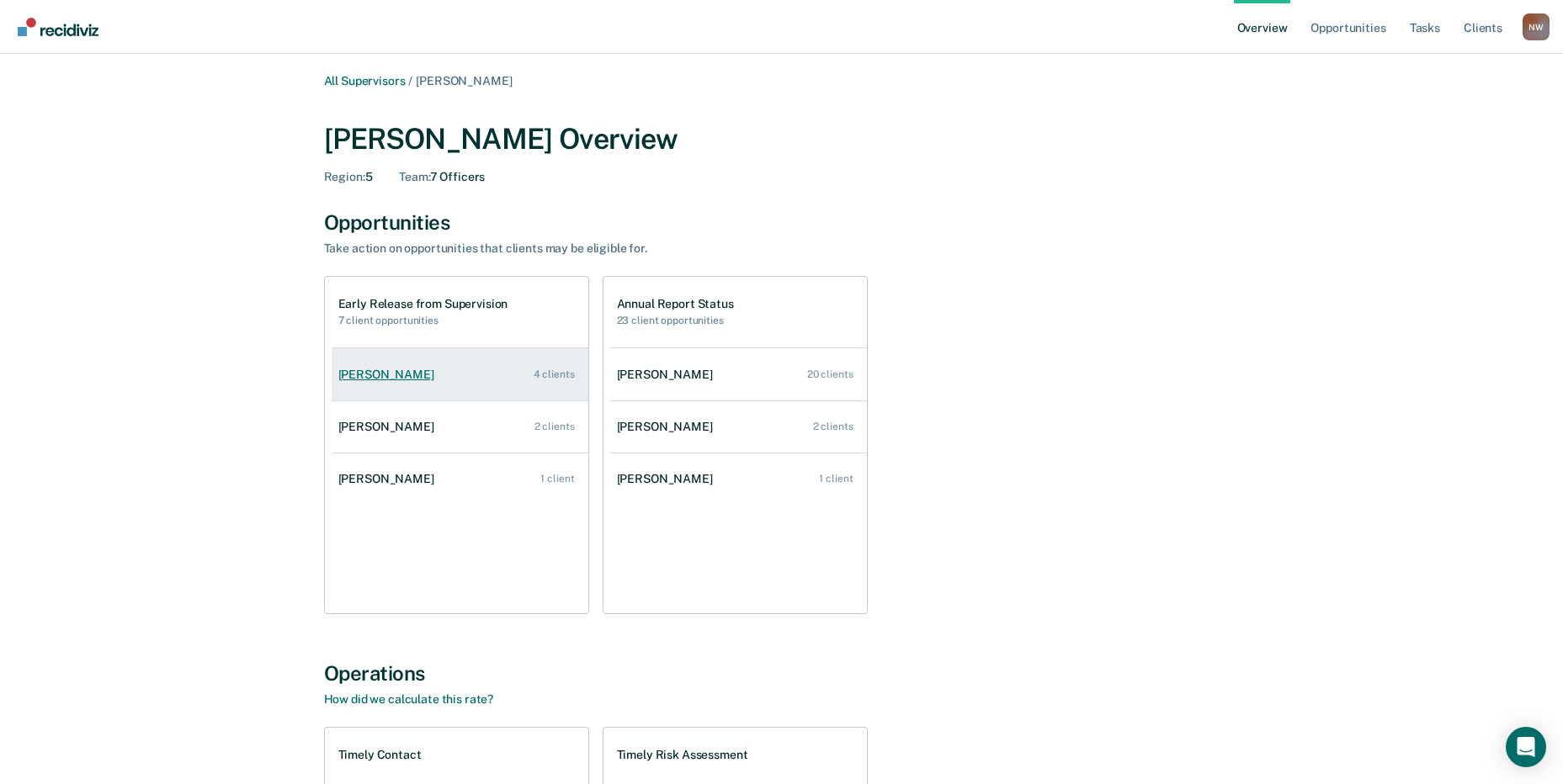
click at [368, 379] on div "[PERSON_NAME]" at bounding box center [389, 375] width 103 height 14
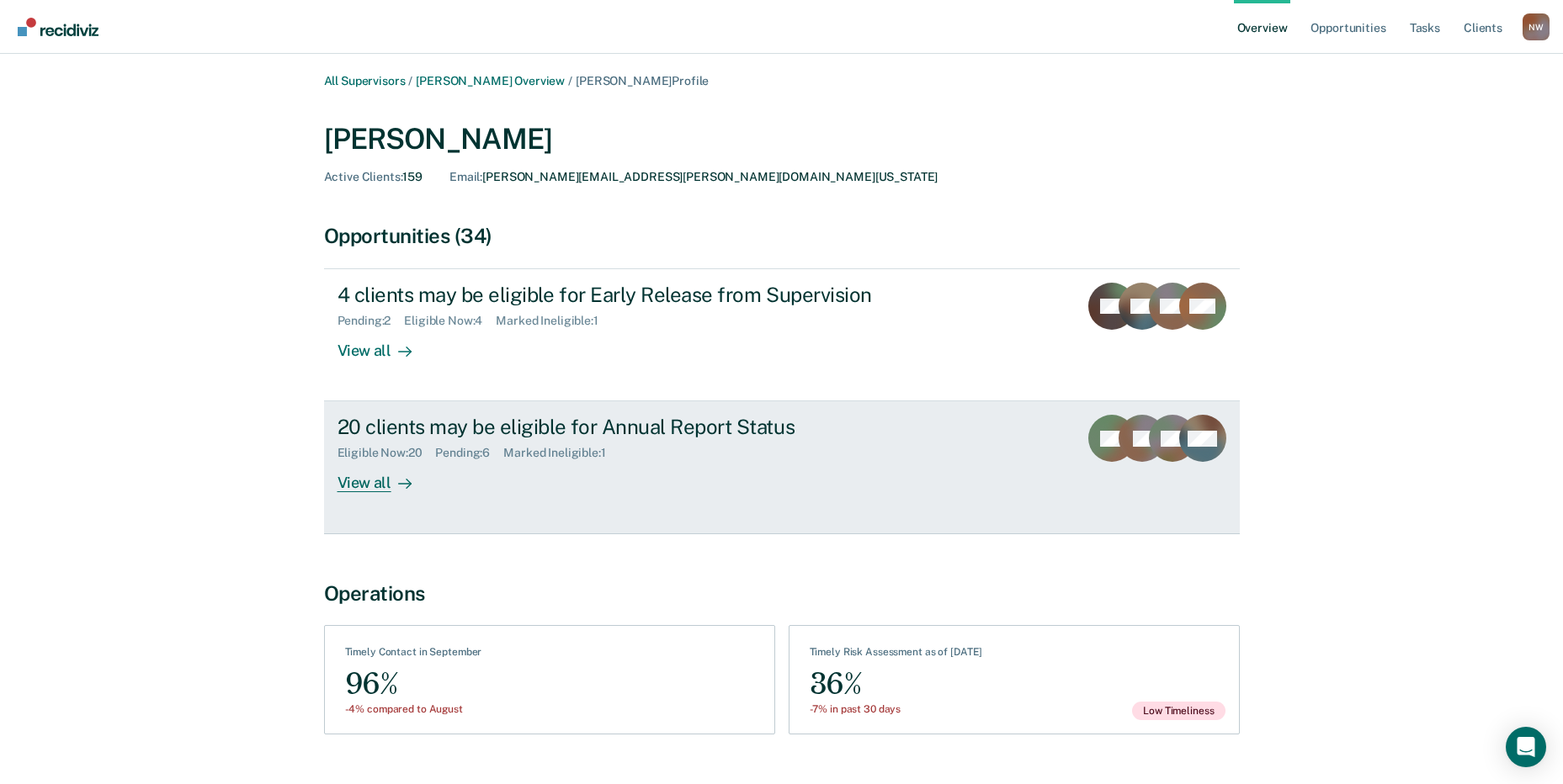
click at [357, 479] on div "View all" at bounding box center [384, 477] width 94 height 33
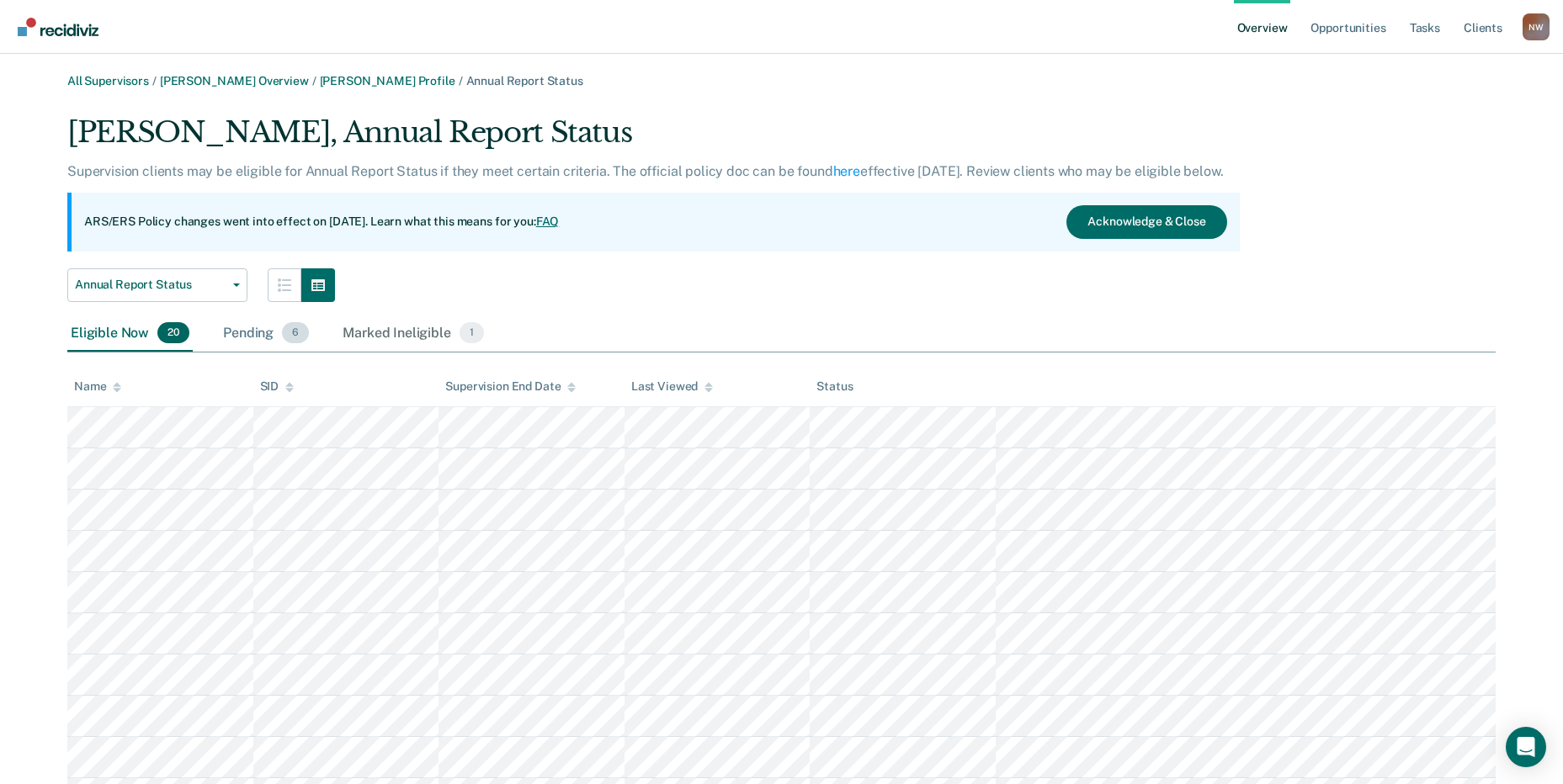
click at [252, 337] on div "Pending 6" at bounding box center [266, 333] width 93 height 37
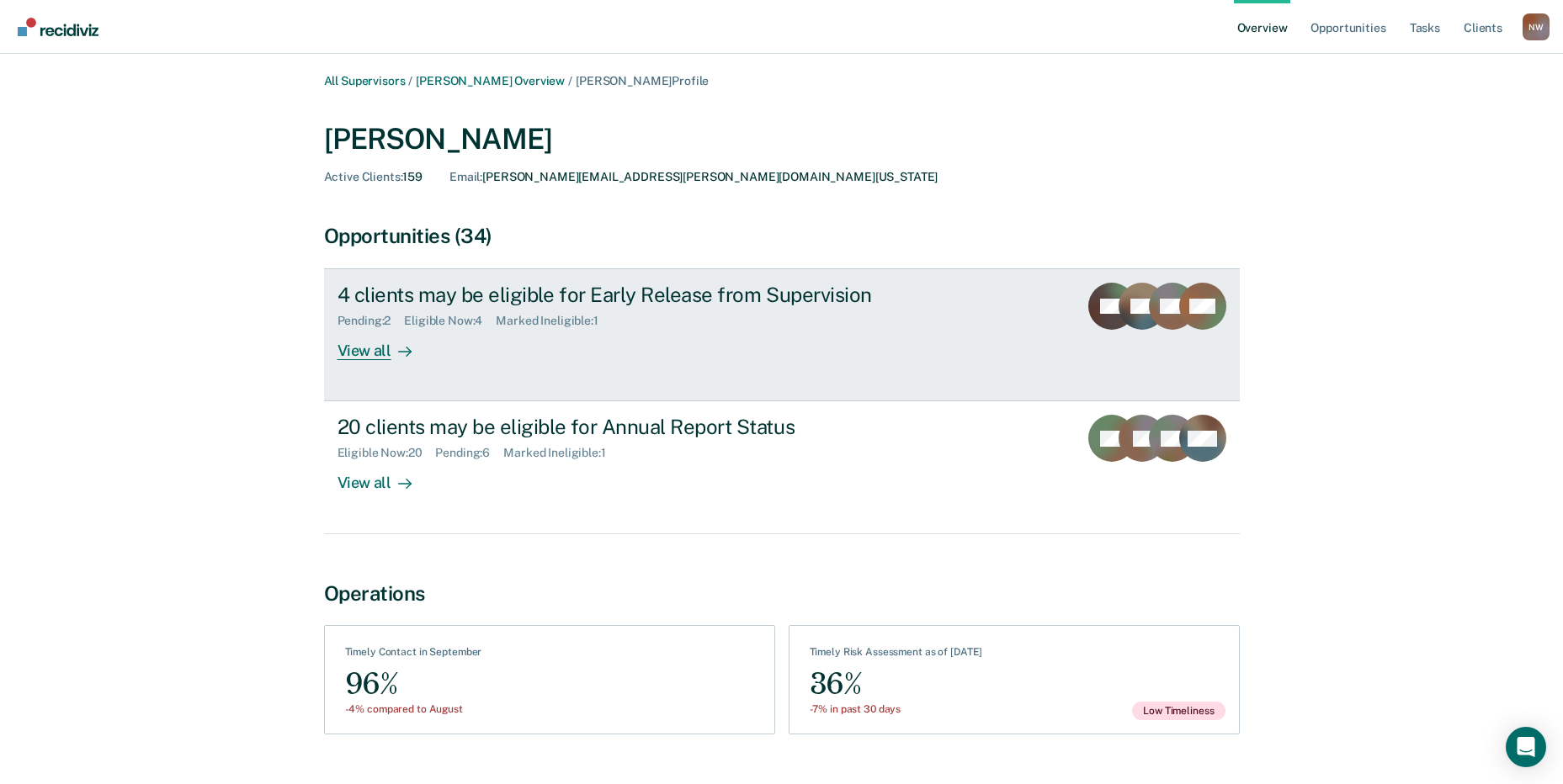
click at [392, 342] on div at bounding box center [401, 352] width 20 height 19
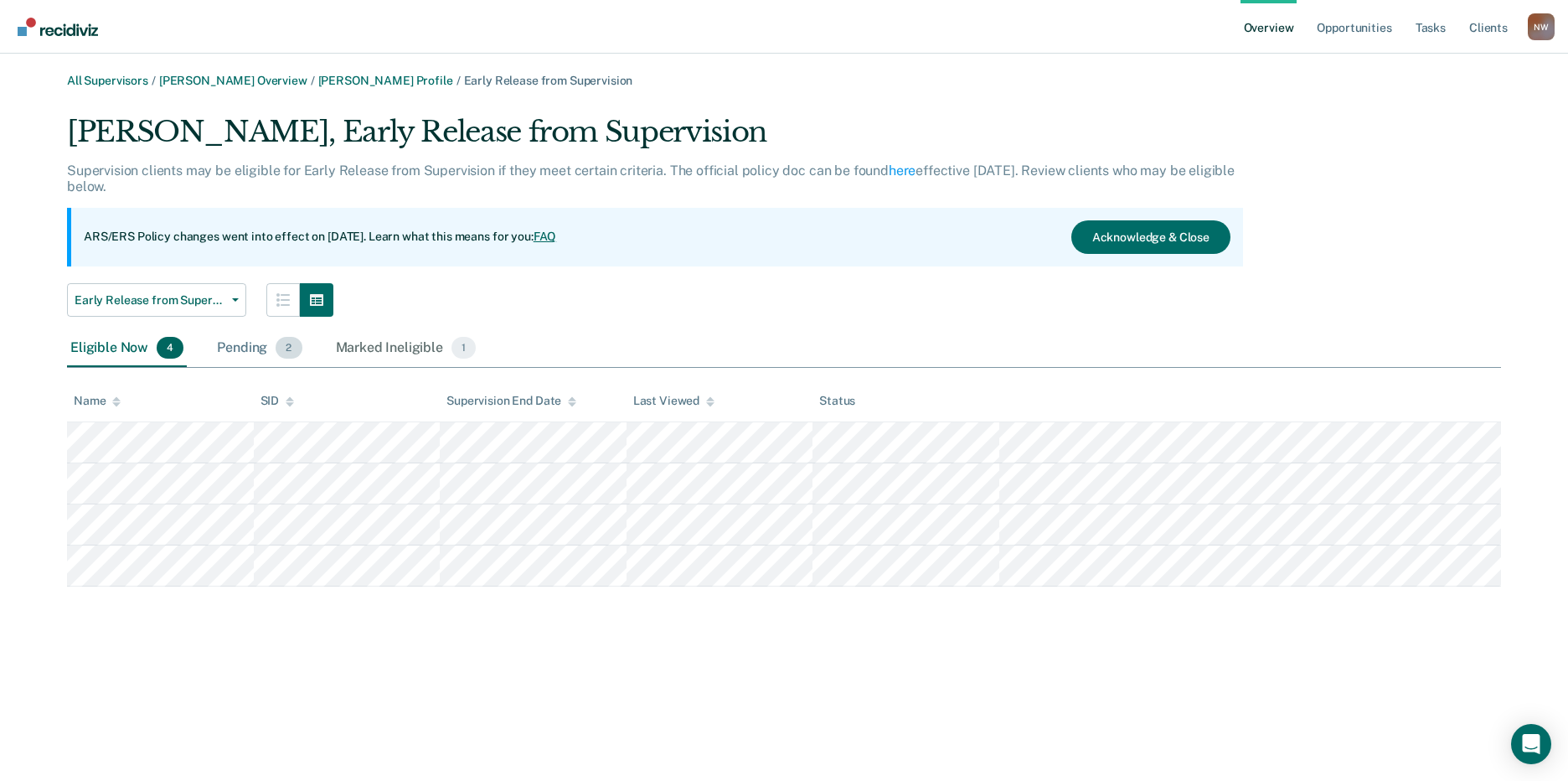
click at [234, 353] on div "Pending 2" at bounding box center [259, 348] width 91 height 36
